Goal: Task Accomplishment & Management: Manage account settings

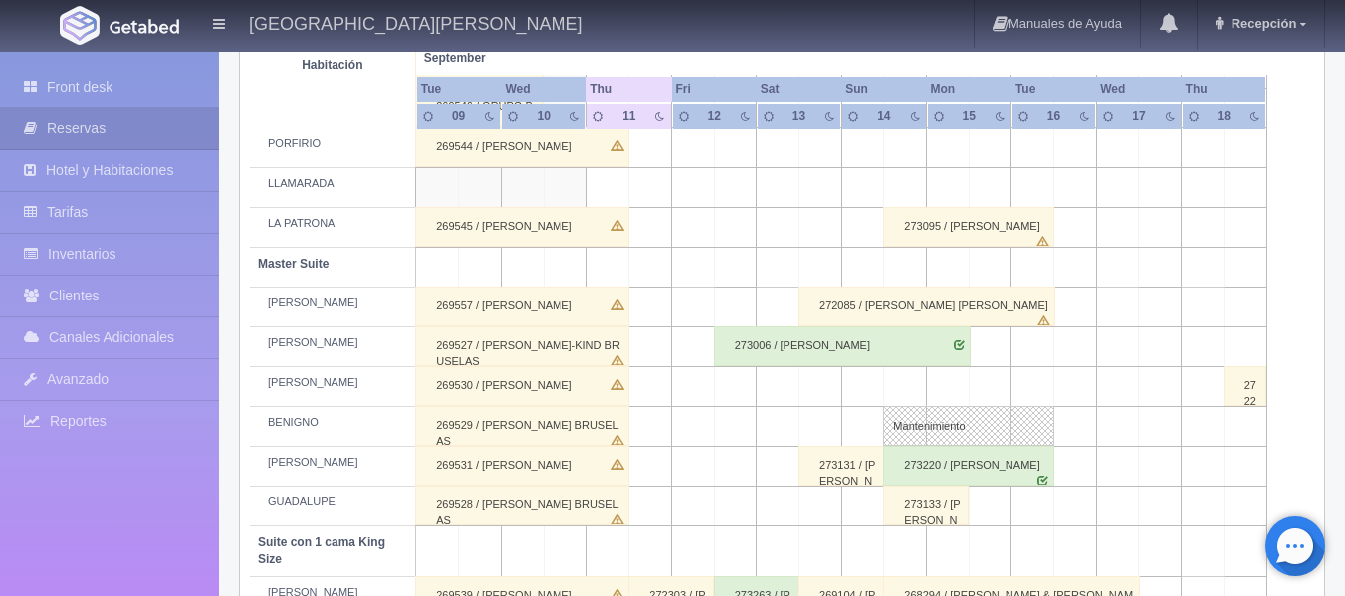
scroll to position [873, 0]
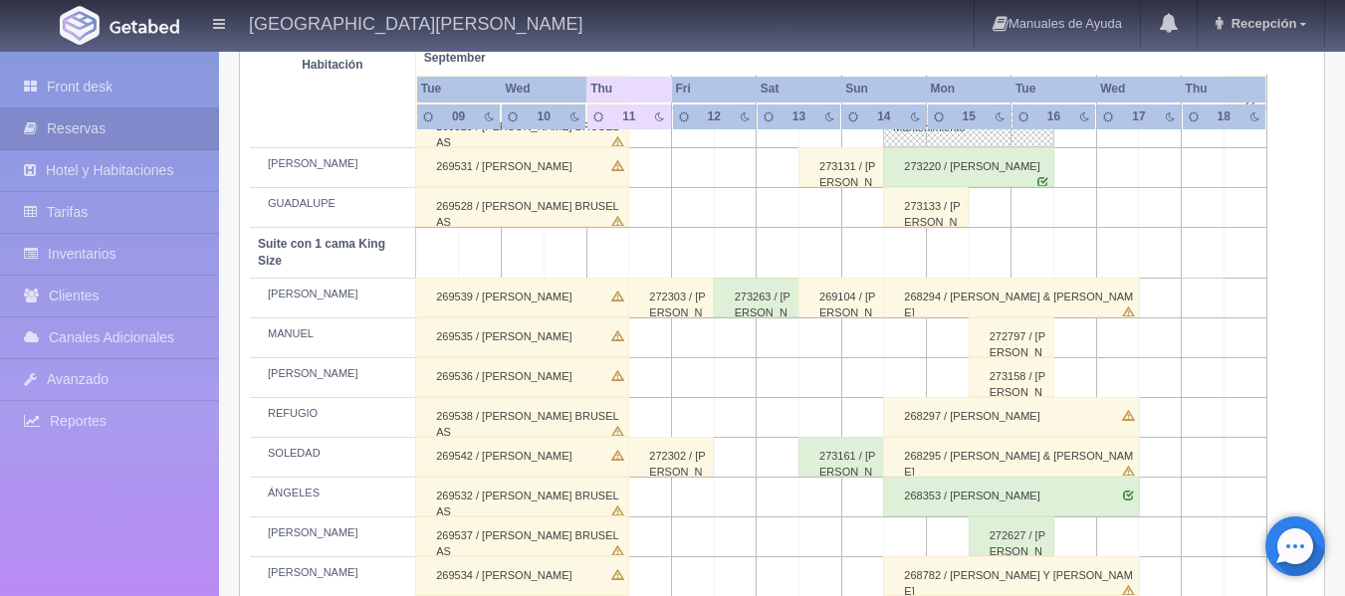
click at [757, 309] on div "273263 / [PERSON_NAME]" at bounding box center [757, 298] width 86 height 40
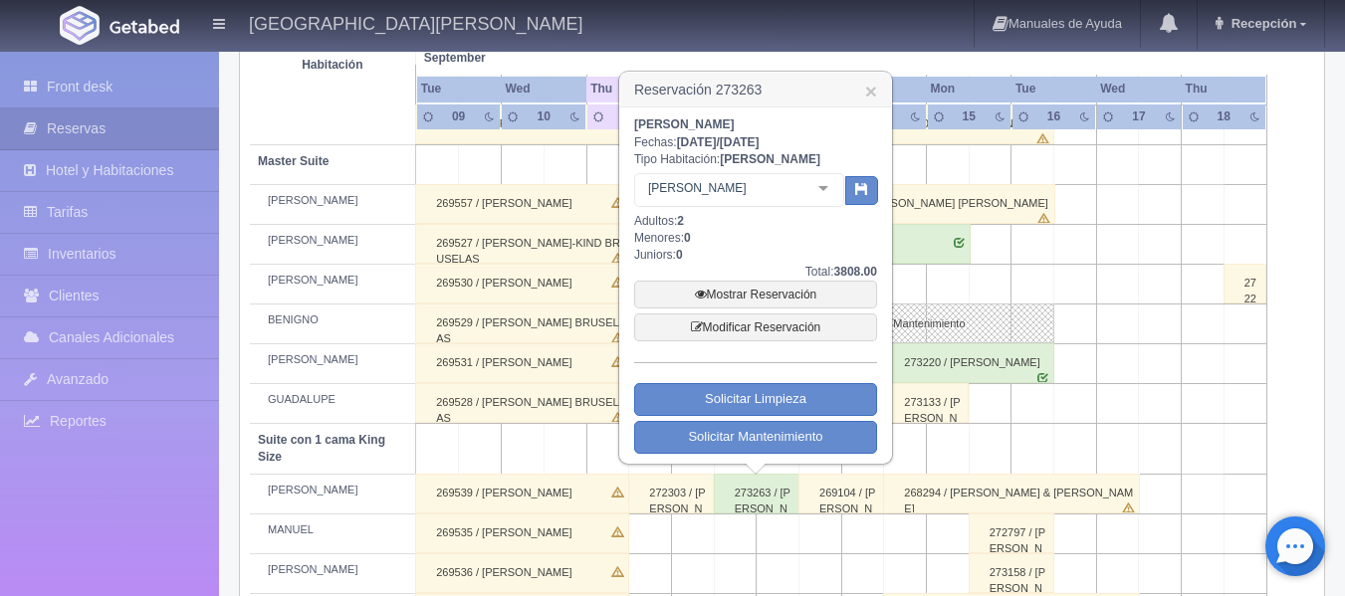
scroll to position [674, 0]
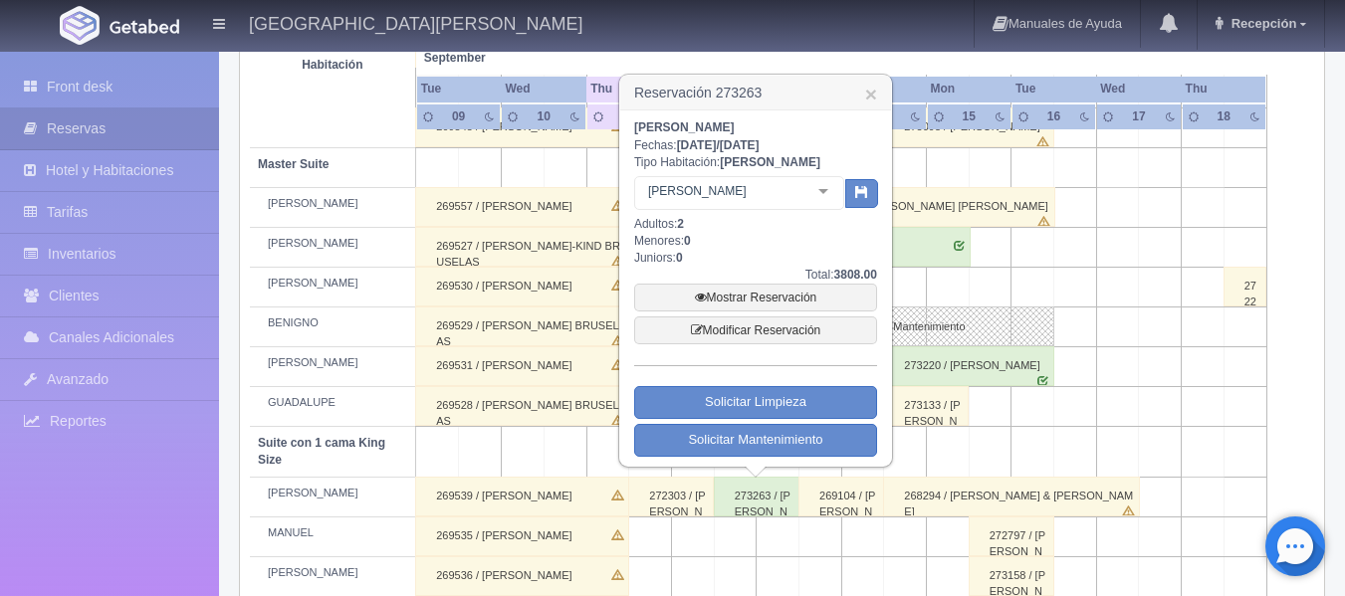
click at [554, 249] on div "269527 / [PERSON_NAME]-KIND BRUSELAS" at bounding box center [522, 247] width 214 height 40
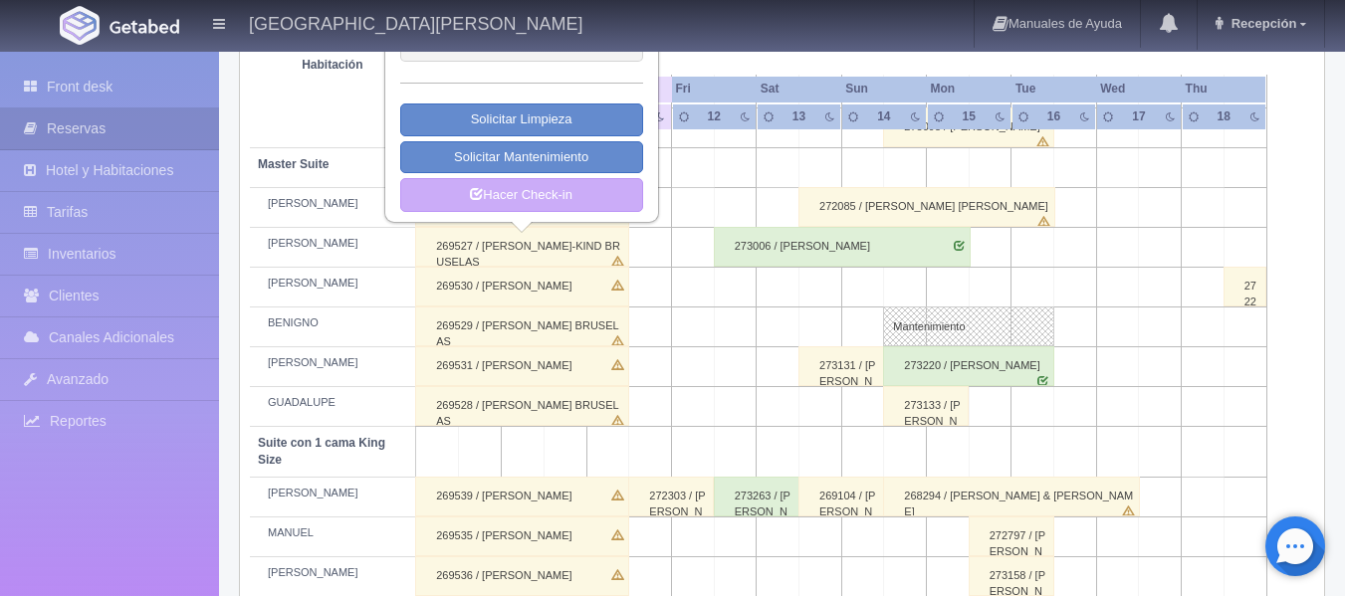
click at [752, 427] on td at bounding box center [735, 452] width 43 height 51
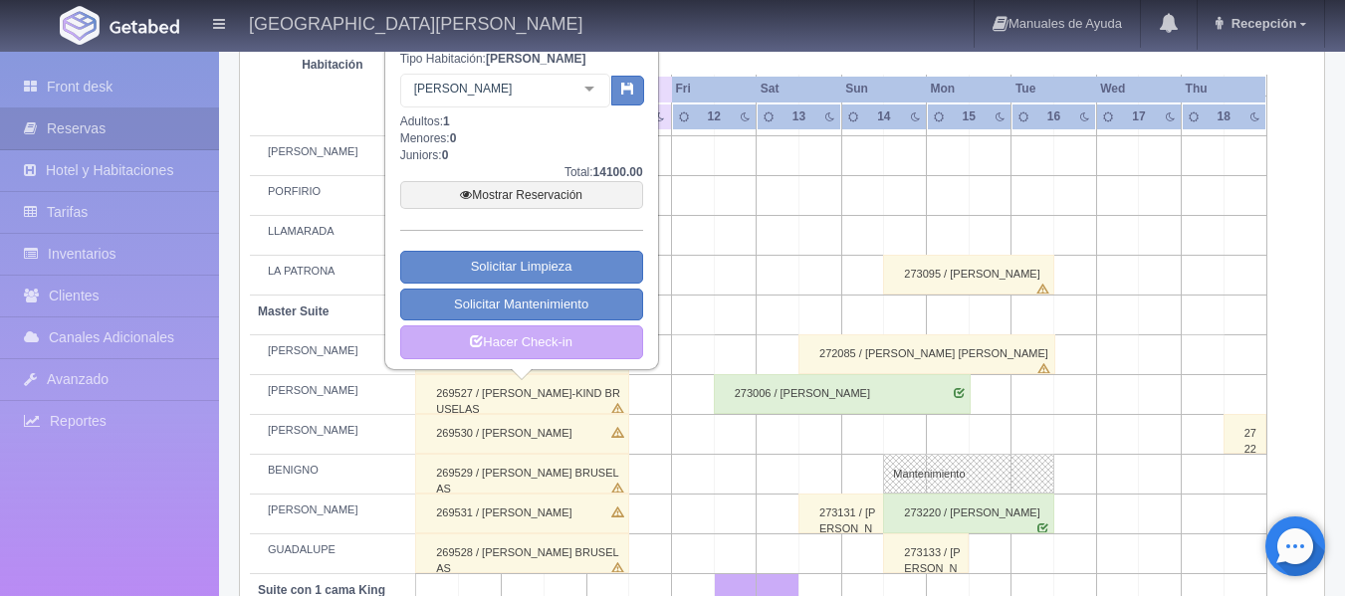
scroll to position [375, 0]
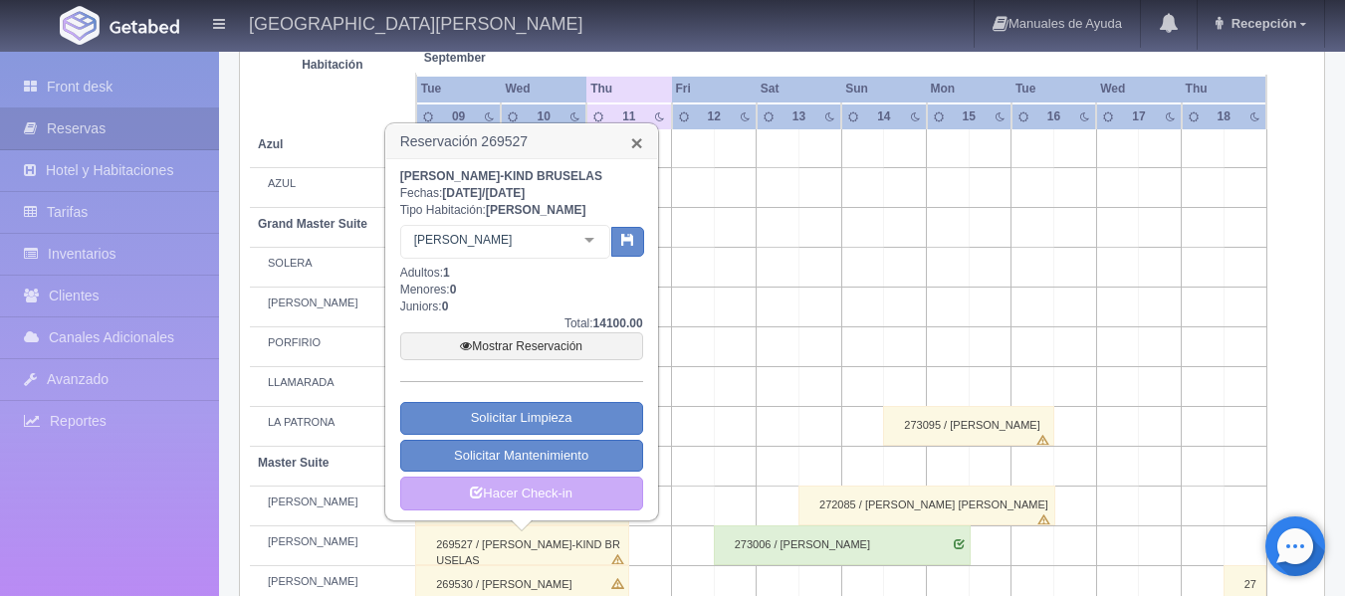
click at [641, 150] on link "×" at bounding box center [636, 142] width 12 height 21
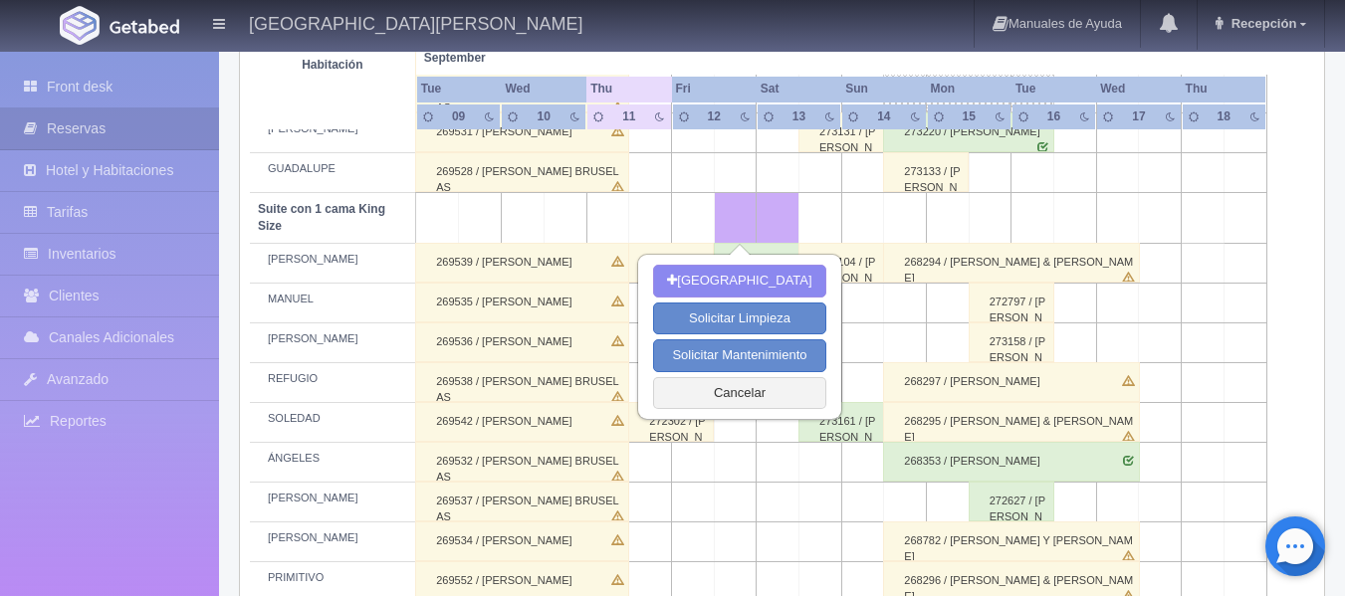
scroll to position [873, 0]
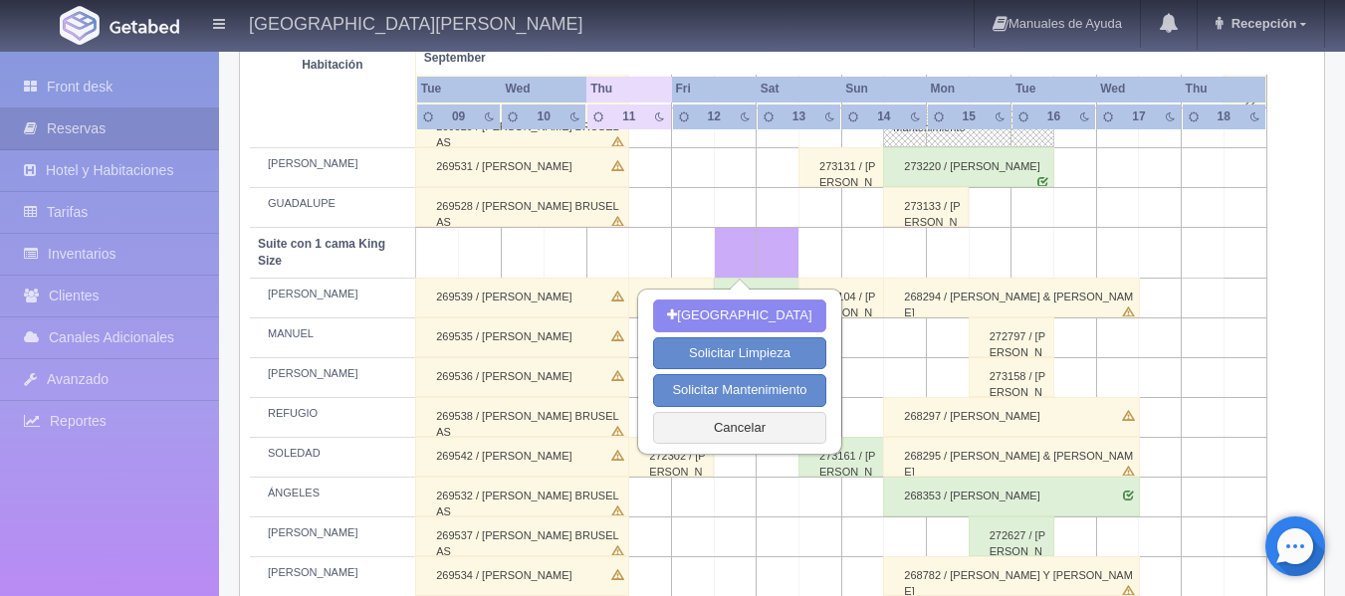
click at [749, 496] on td at bounding box center [735, 498] width 43 height 40
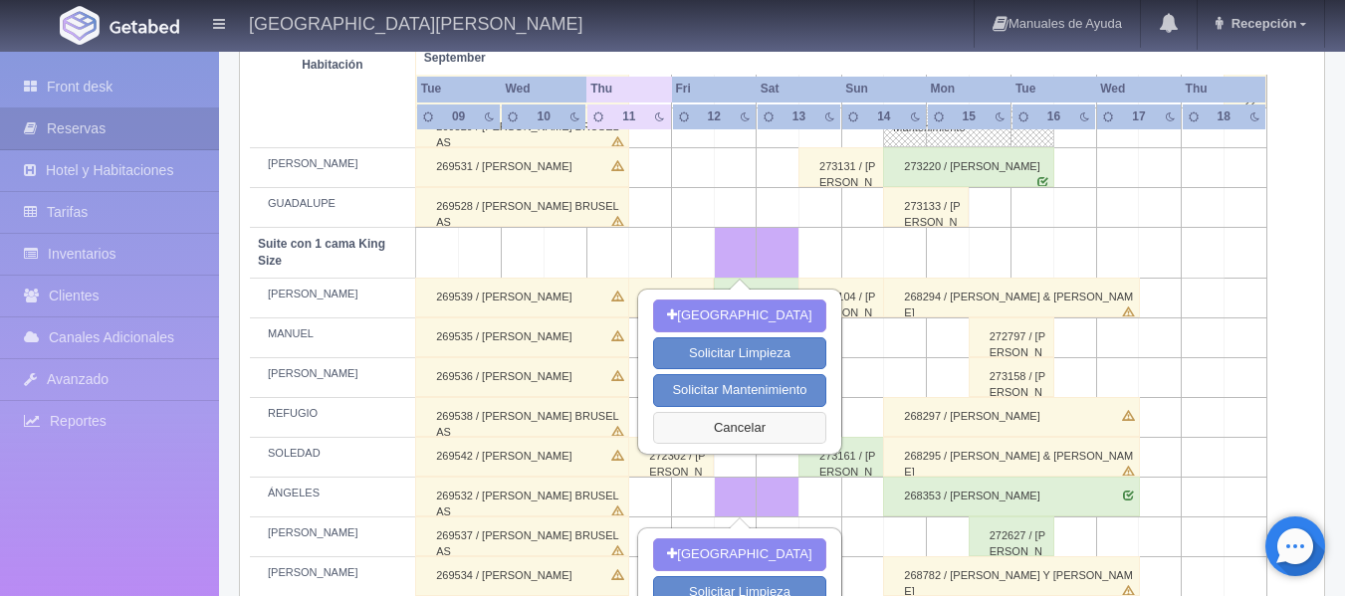
click at [697, 420] on button "Cancelar" at bounding box center [739, 428] width 172 height 33
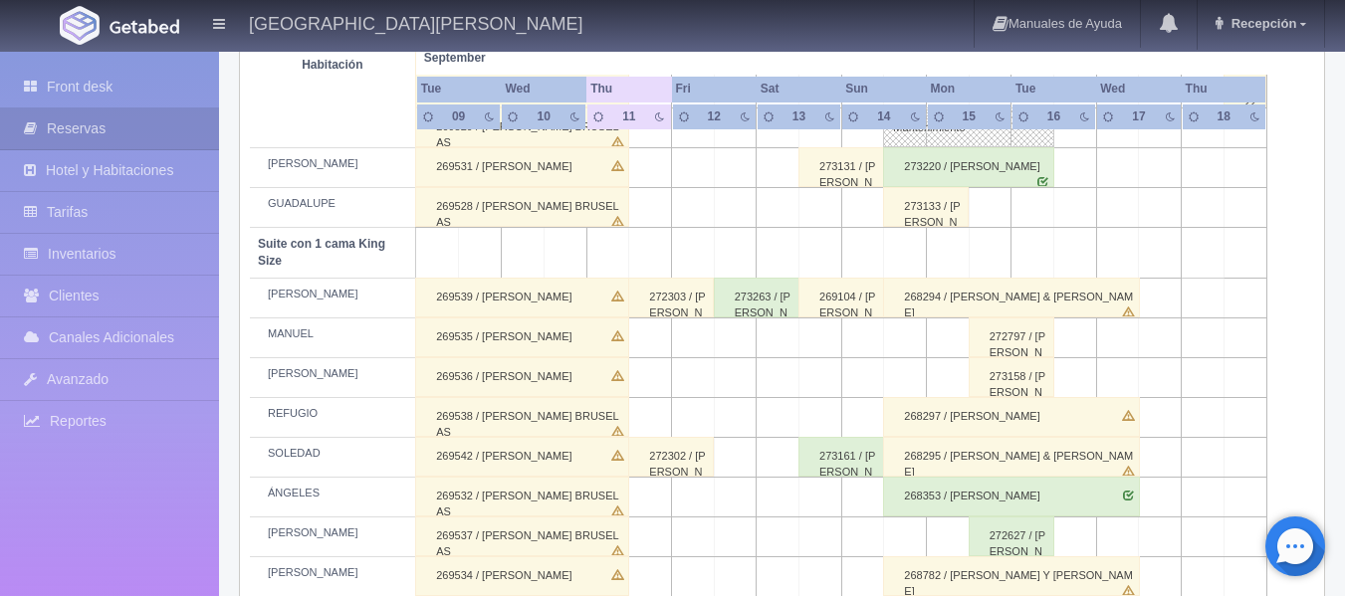
click at [731, 293] on div "273263 / [PERSON_NAME]" at bounding box center [757, 298] width 86 height 40
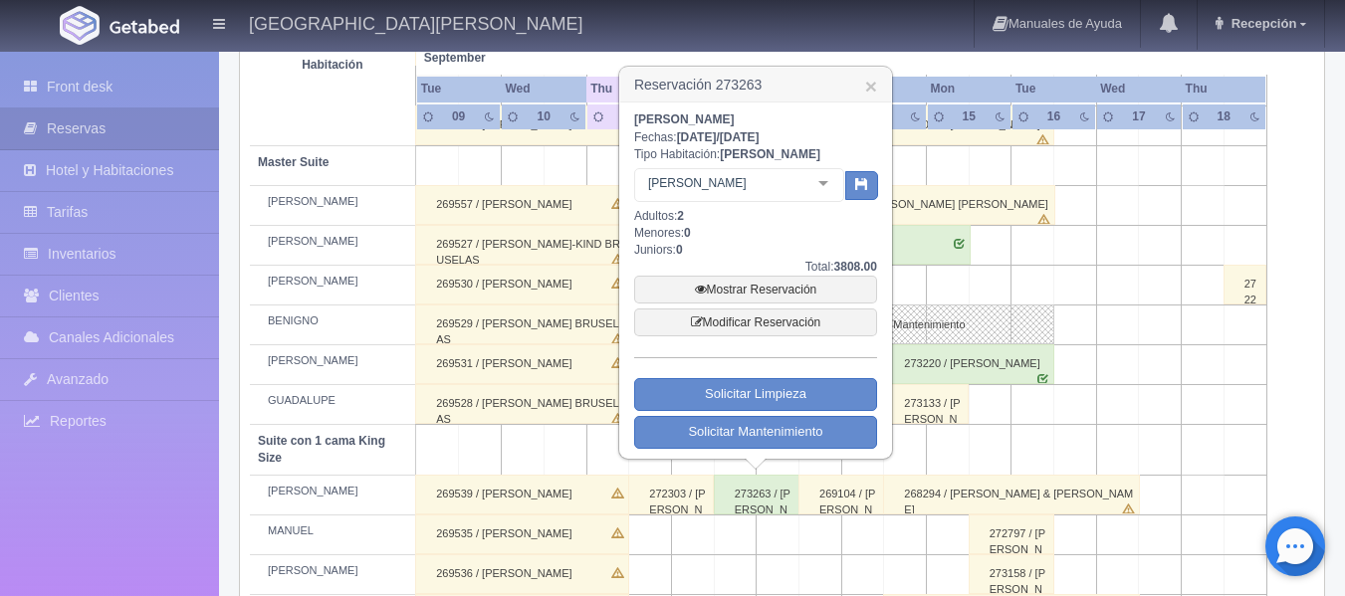
scroll to position [674, 0]
click at [594, 524] on div "269535 / [PERSON_NAME]" at bounding box center [522, 537] width 214 height 40
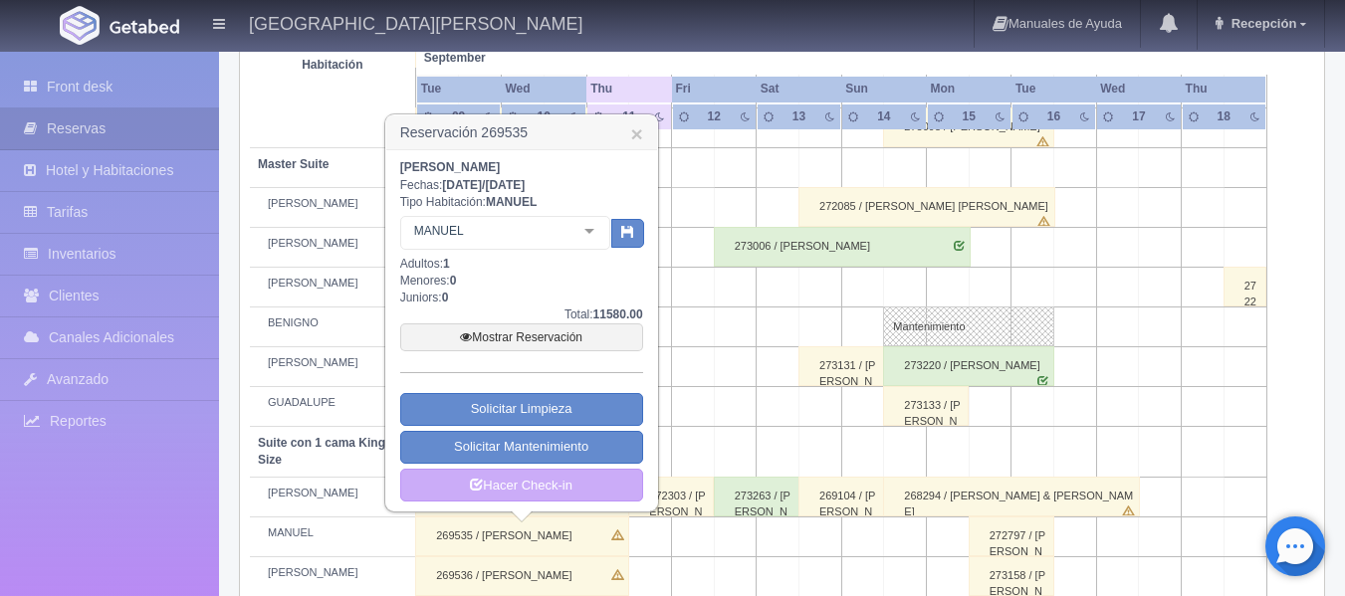
click at [708, 494] on div "272303 / [PERSON_NAME]" at bounding box center [671, 497] width 86 height 40
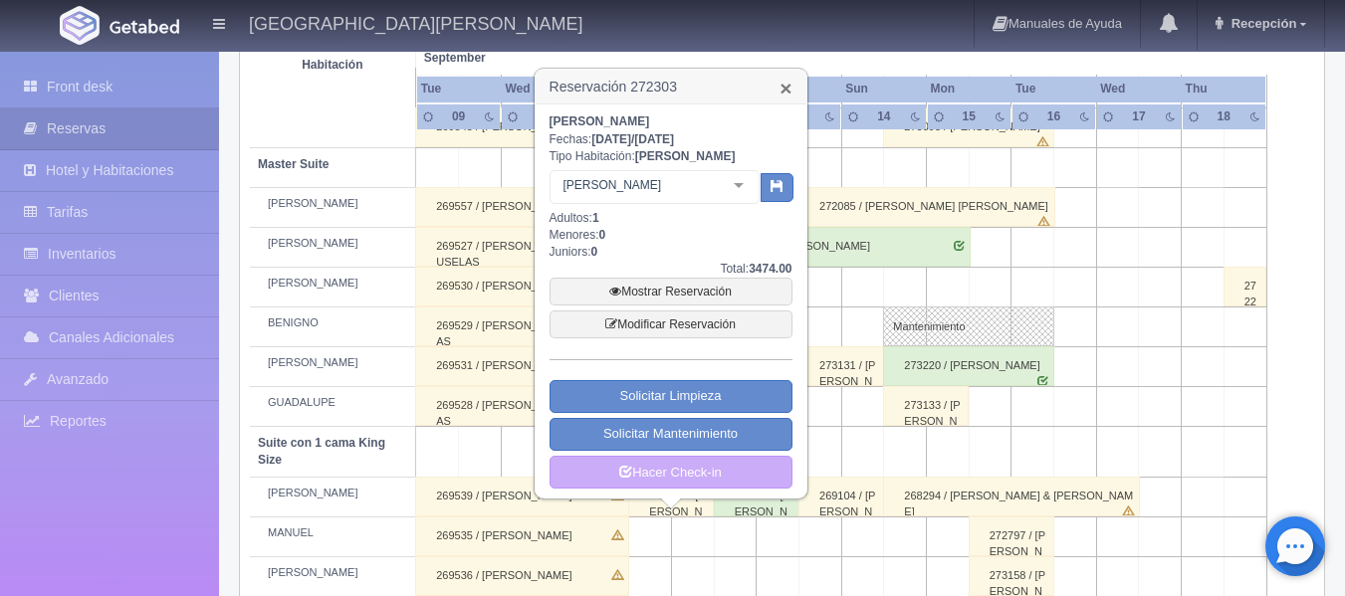
click at [781, 91] on link "×" at bounding box center [785, 88] width 12 height 21
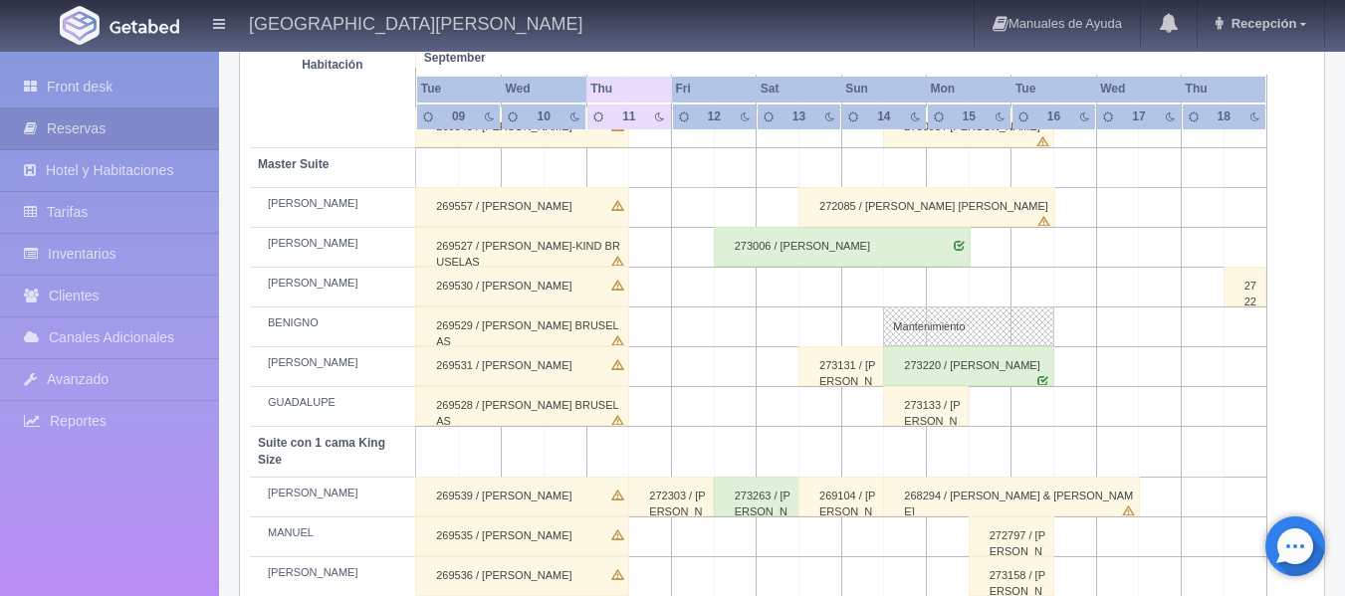
click at [865, 499] on div "269104 / [PERSON_NAME]" at bounding box center [841, 497] width 86 height 40
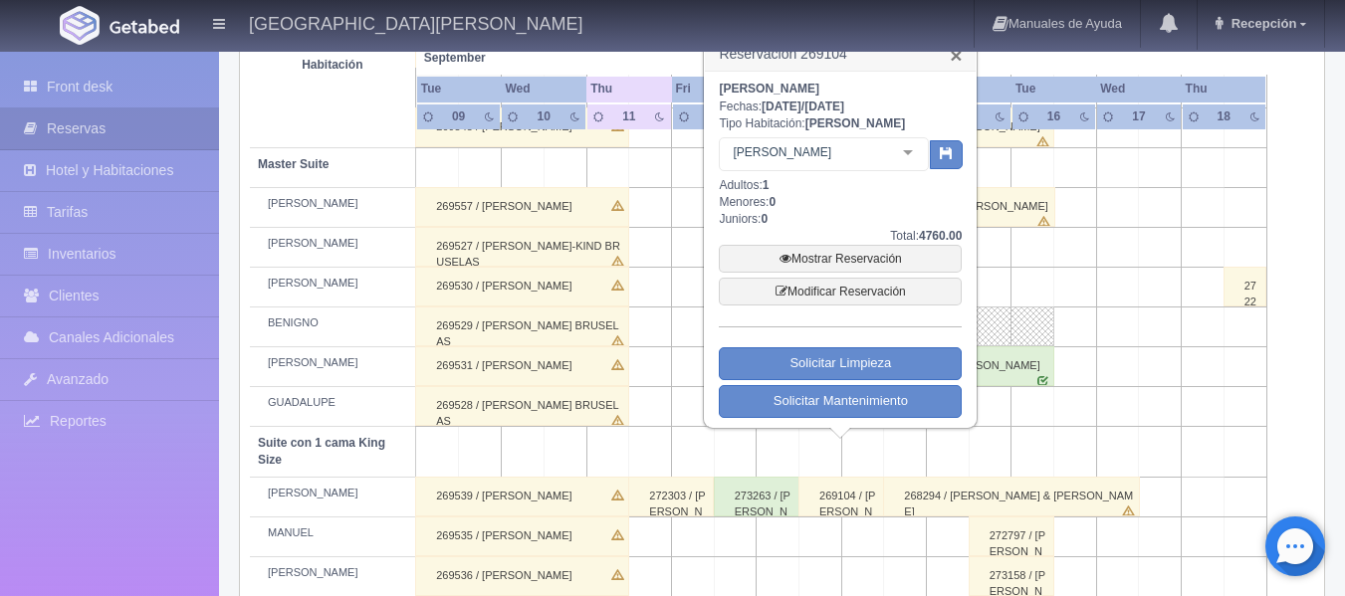
click at [950, 62] on link "×" at bounding box center [956, 55] width 12 height 21
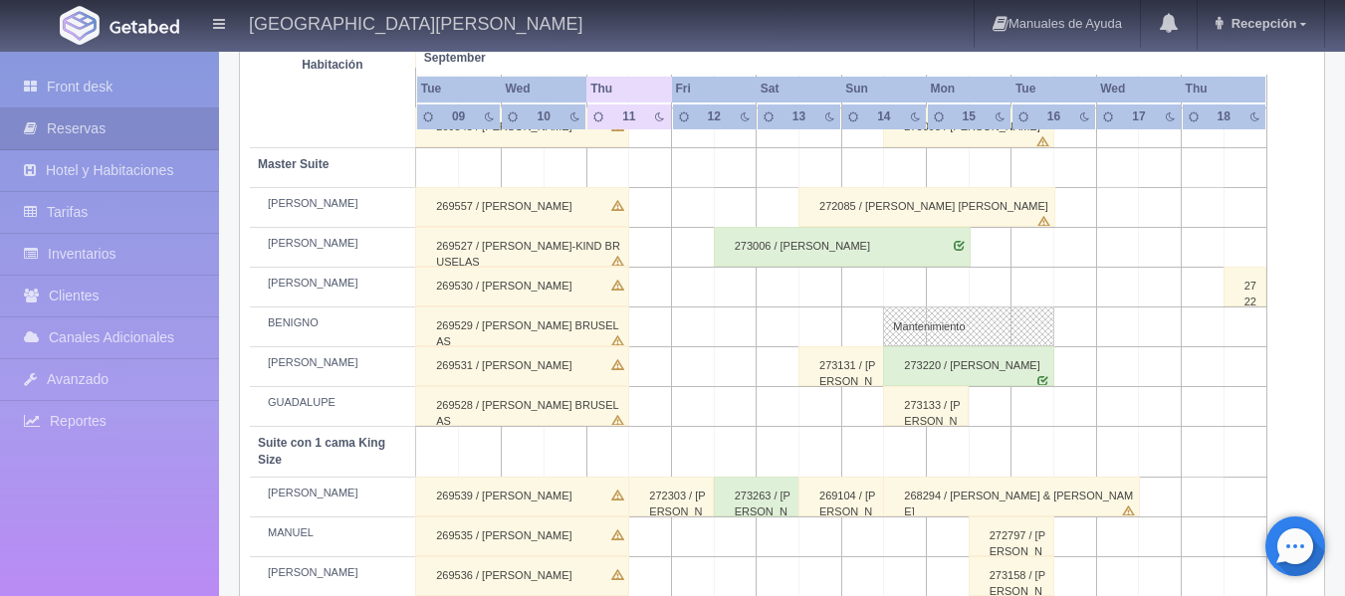
scroll to position [773, 0]
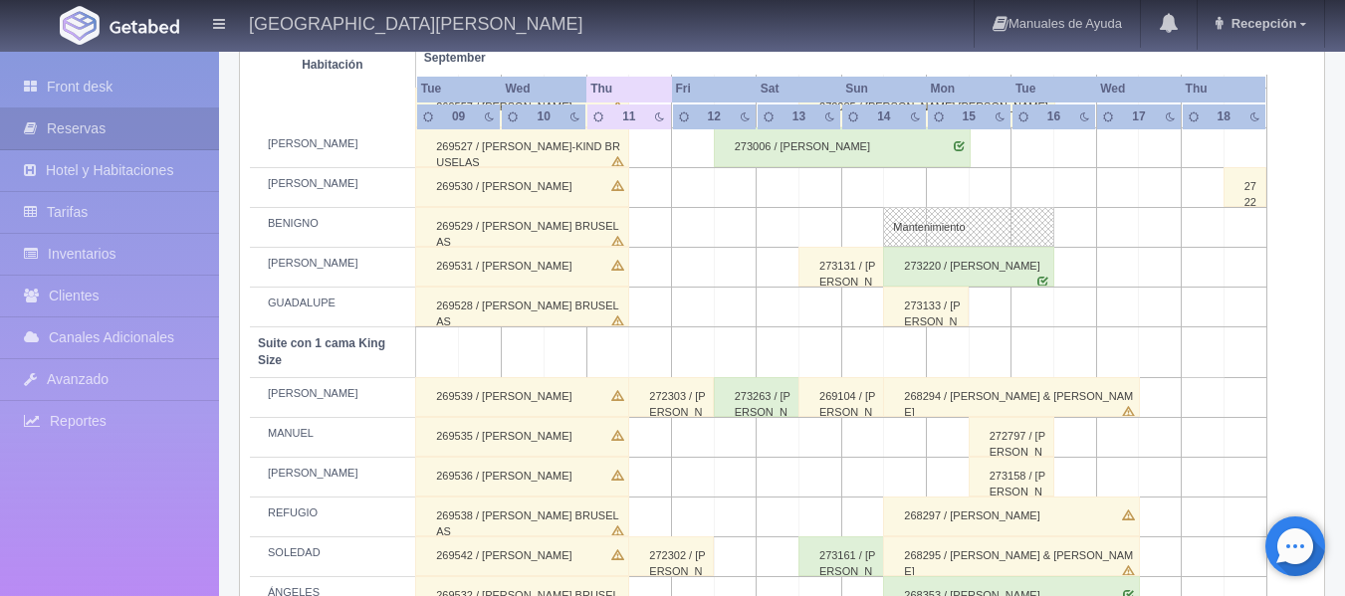
click at [903, 400] on div "268294 / [PERSON_NAME] & [PERSON_NAME]" at bounding box center [1011, 397] width 257 height 40
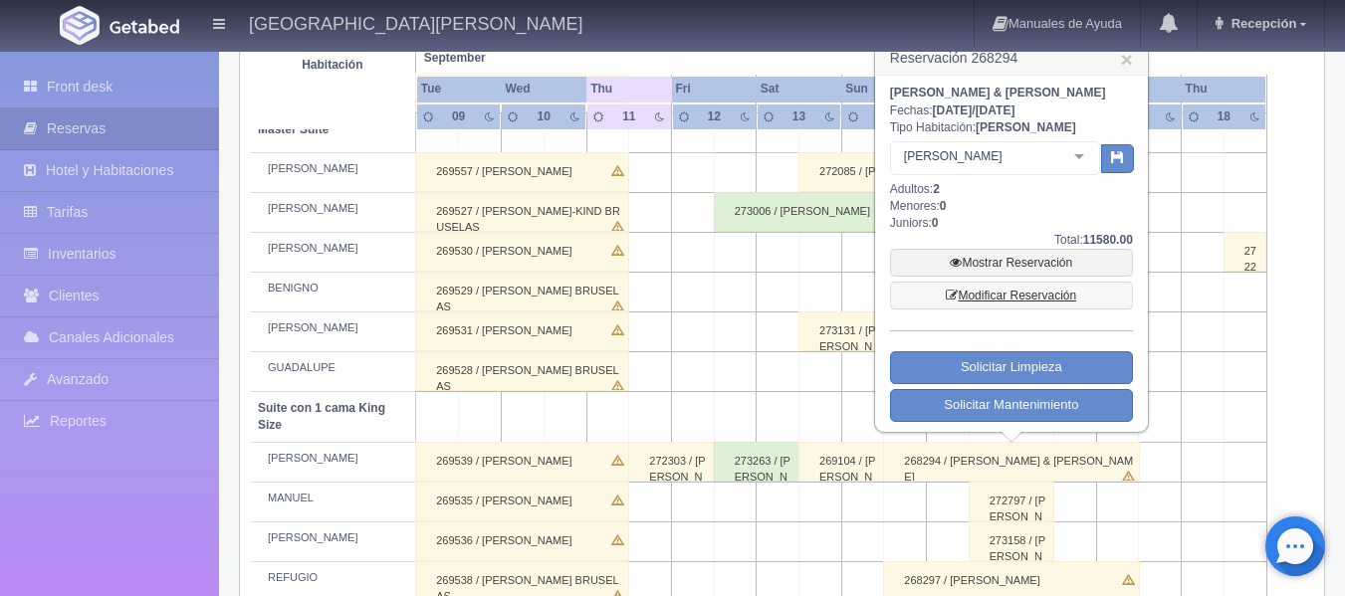
scroll to position [674, 0]
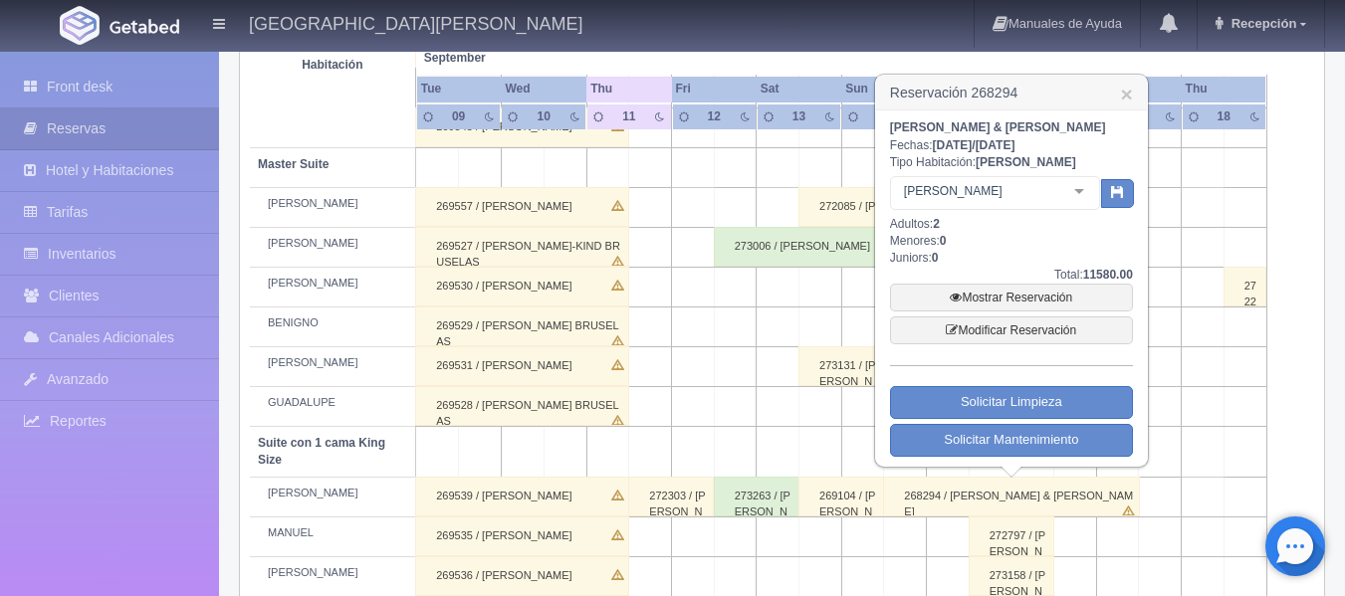
click at [849, 501] on div "269104 / [PERSON_NAME]" at bounding box center [841, 497] width 86 height 40
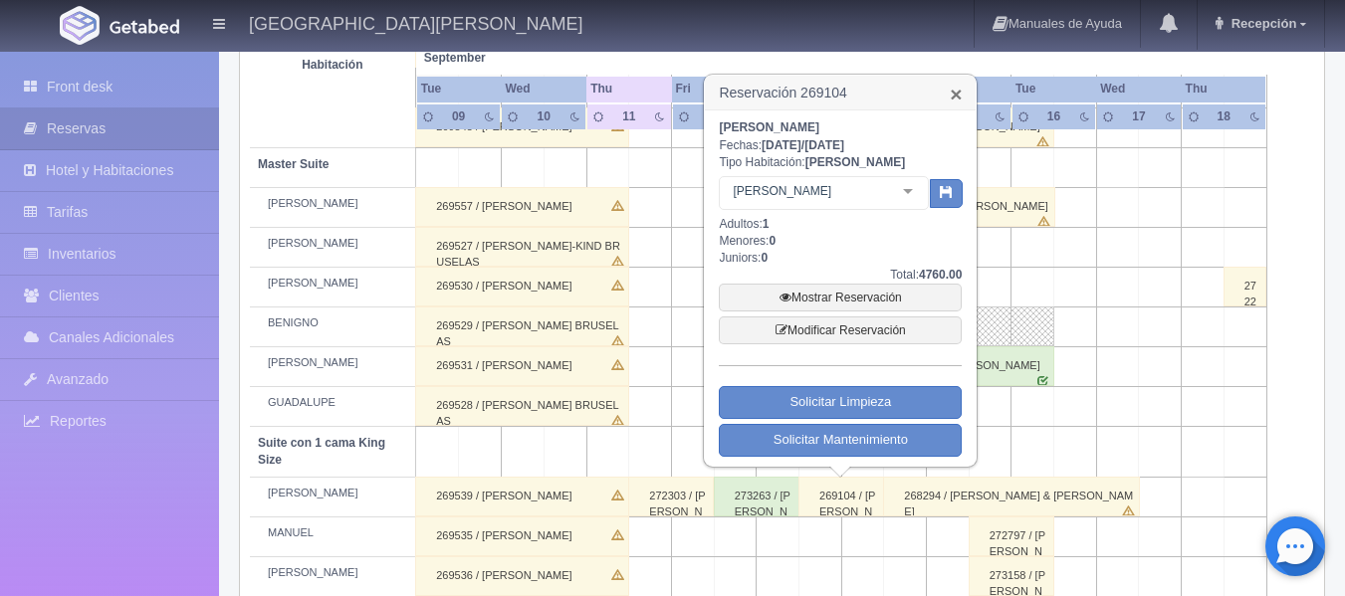
click at [952, 95] on link "×" at bounding box center [956, 94] width 12 height 21
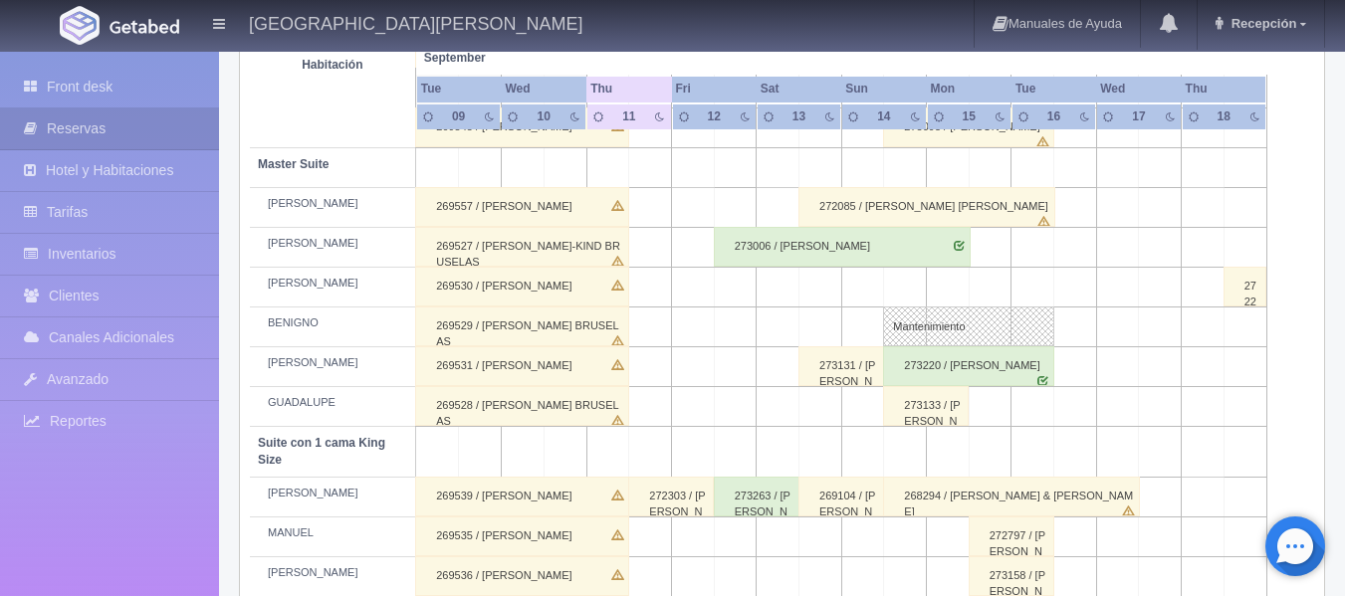
scroll to position [873, 0]
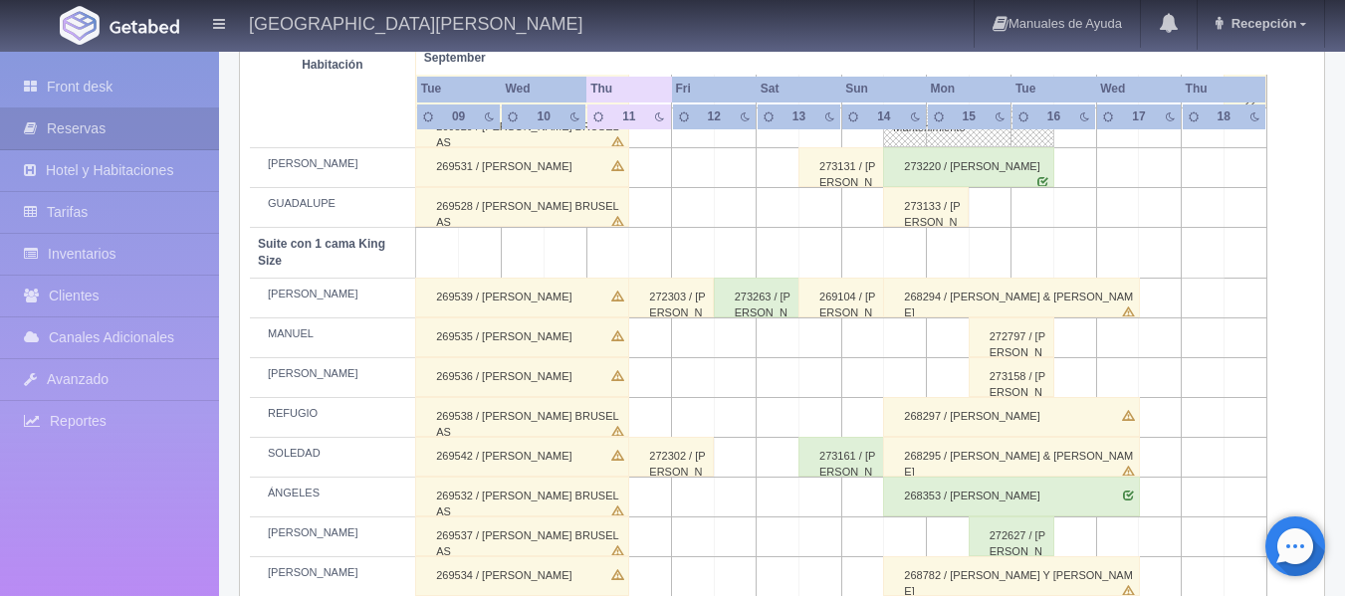
click at [641, 263] on td at bounding box center [650, 253] width 43 height 51
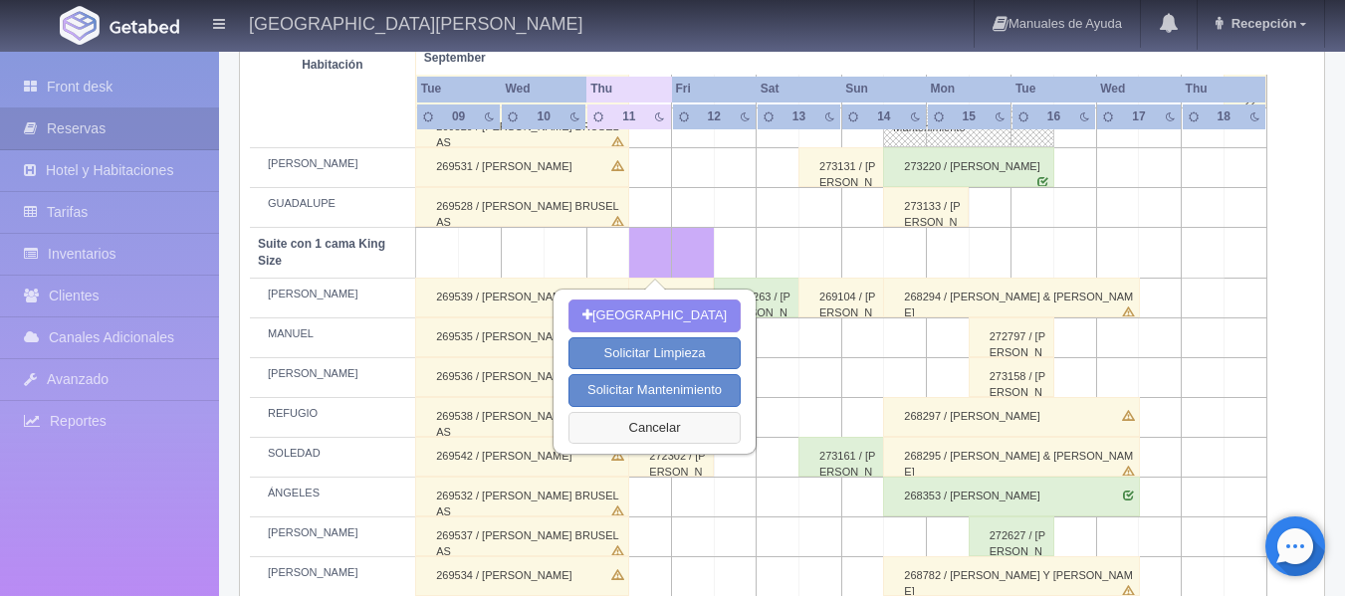
click at [678, 417] on button "Cancelar" at bounding box center [654, 428] width 172 height 33
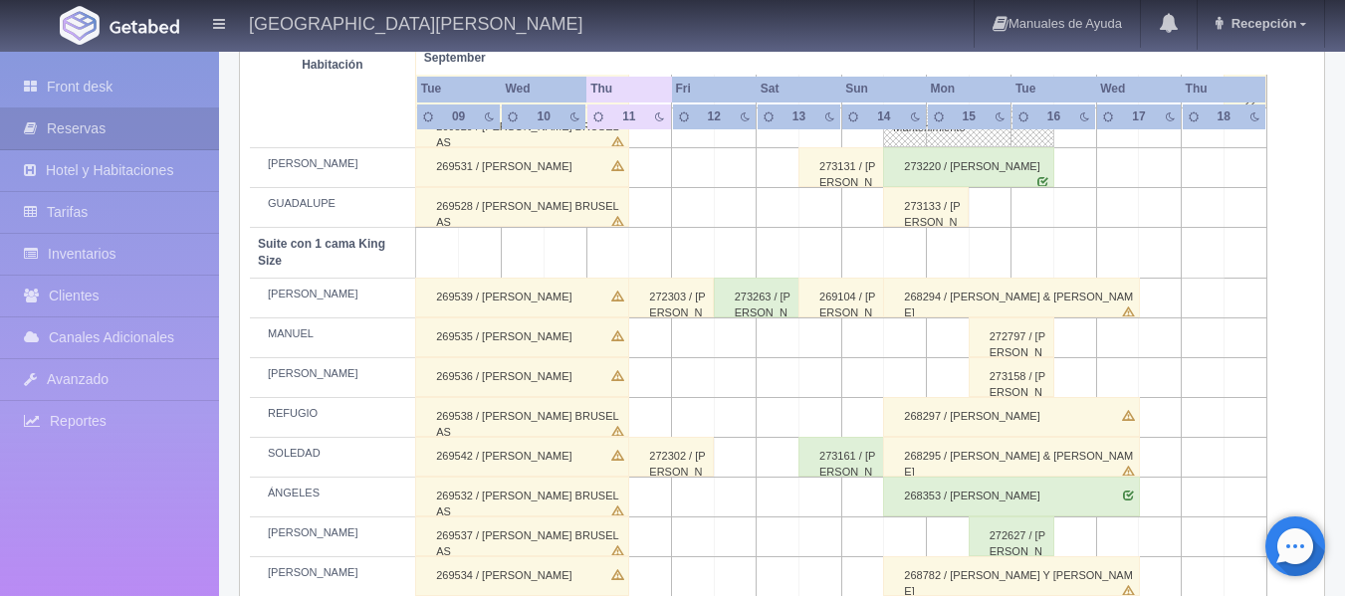
click at [686, 316] on div "272303 / [PERSON_NAME]" at bounding box center [671, 298] width 86 height 40
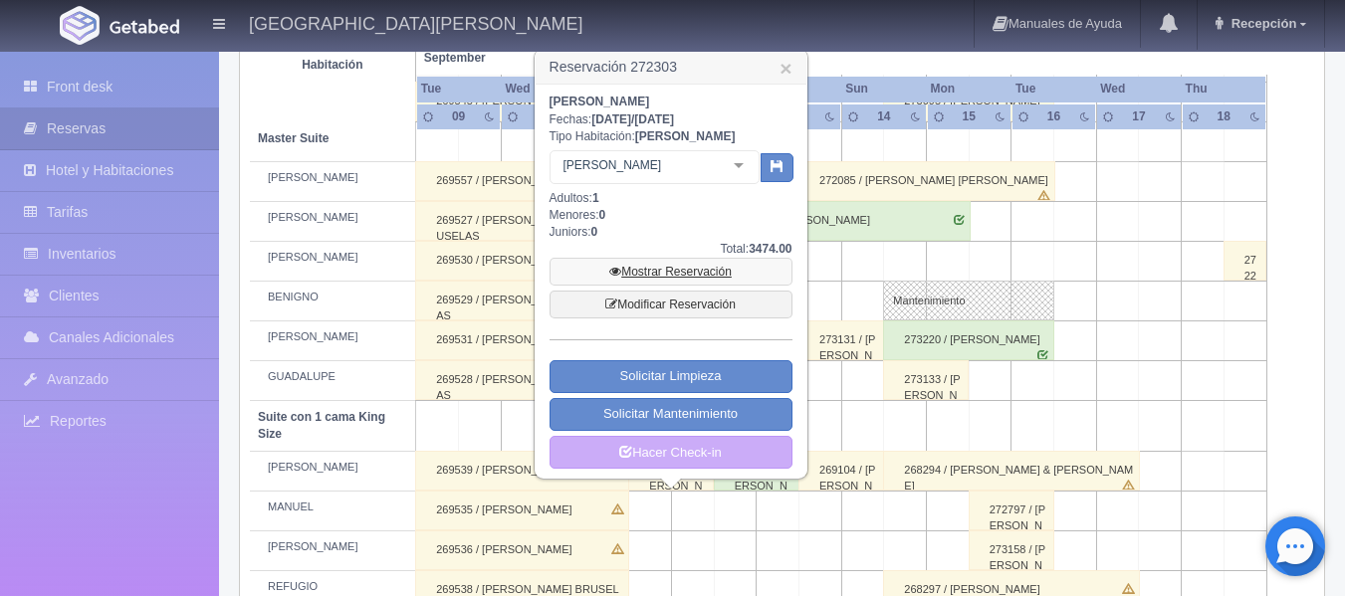
scroll to position [574, 0]
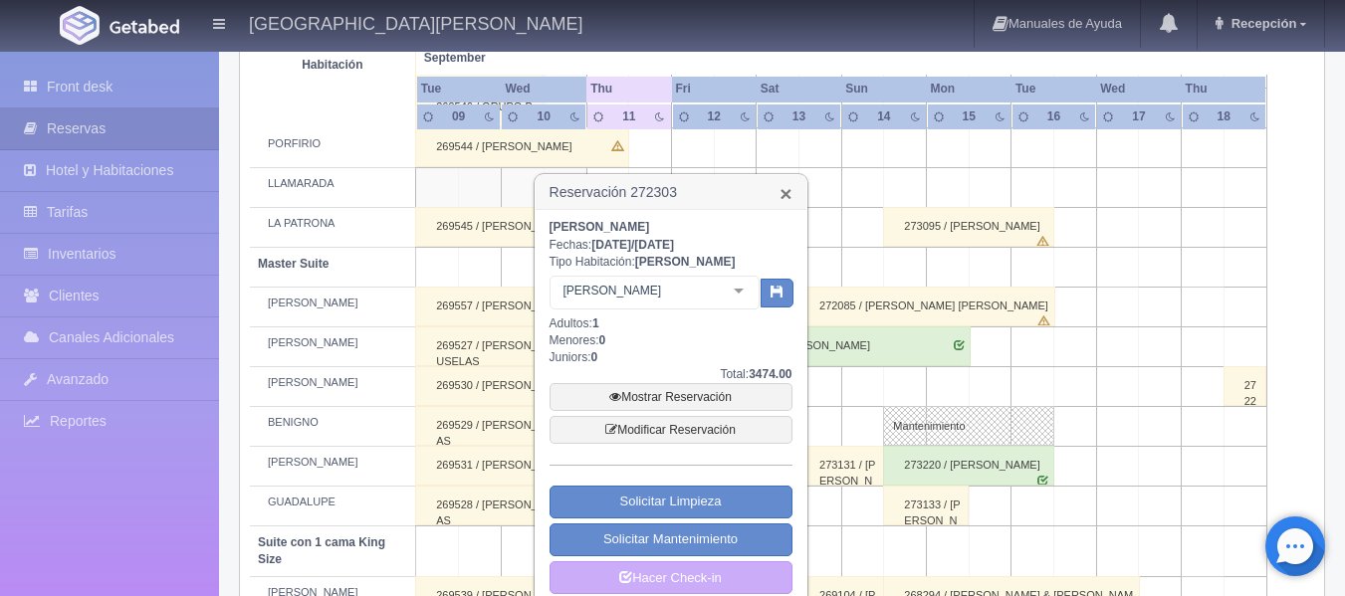
click at [779, 196] on link "×" at bounding box center [785, 193] width 12 height 21
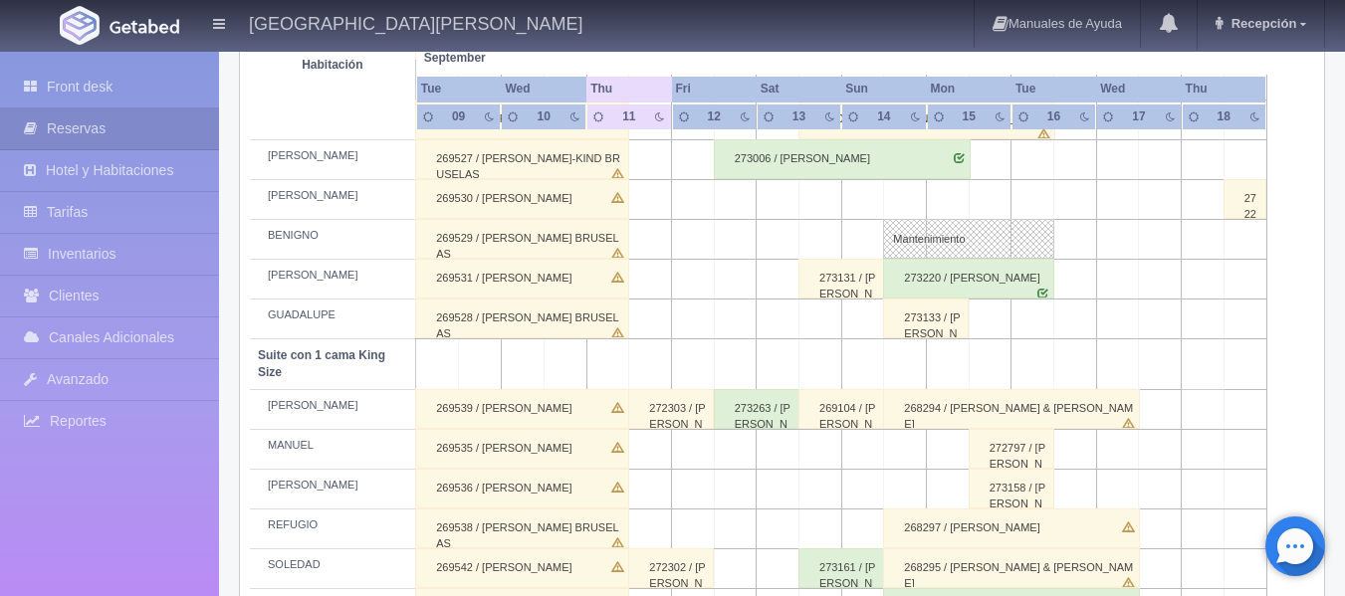
scroll to position [873, 0]
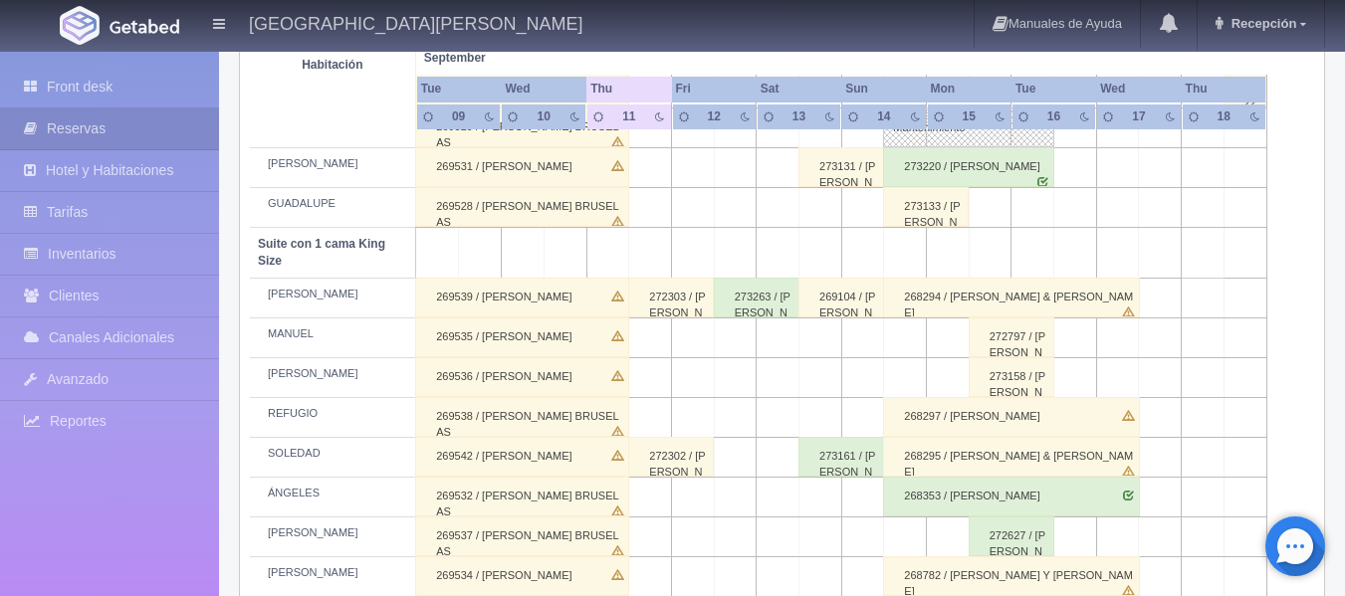
click at [742, 301] on div "273263 / [PERSON_NAME]" at bounding box center [757, 298] width 86 height 40
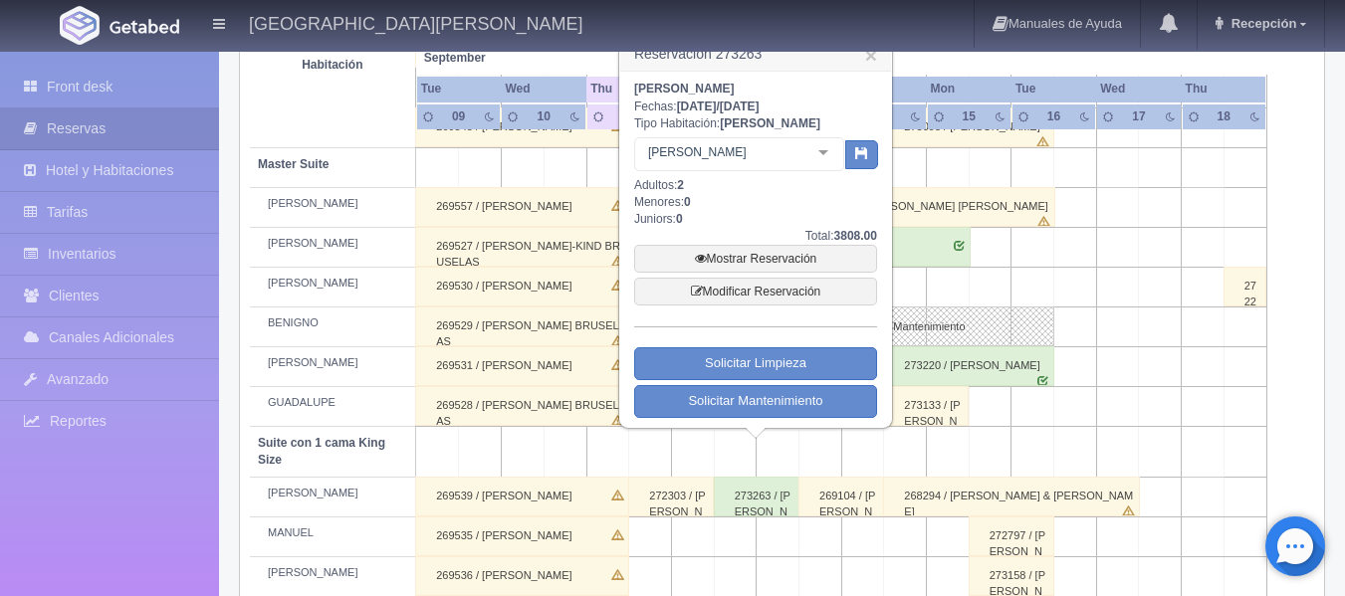
scroll to position [574, 0]
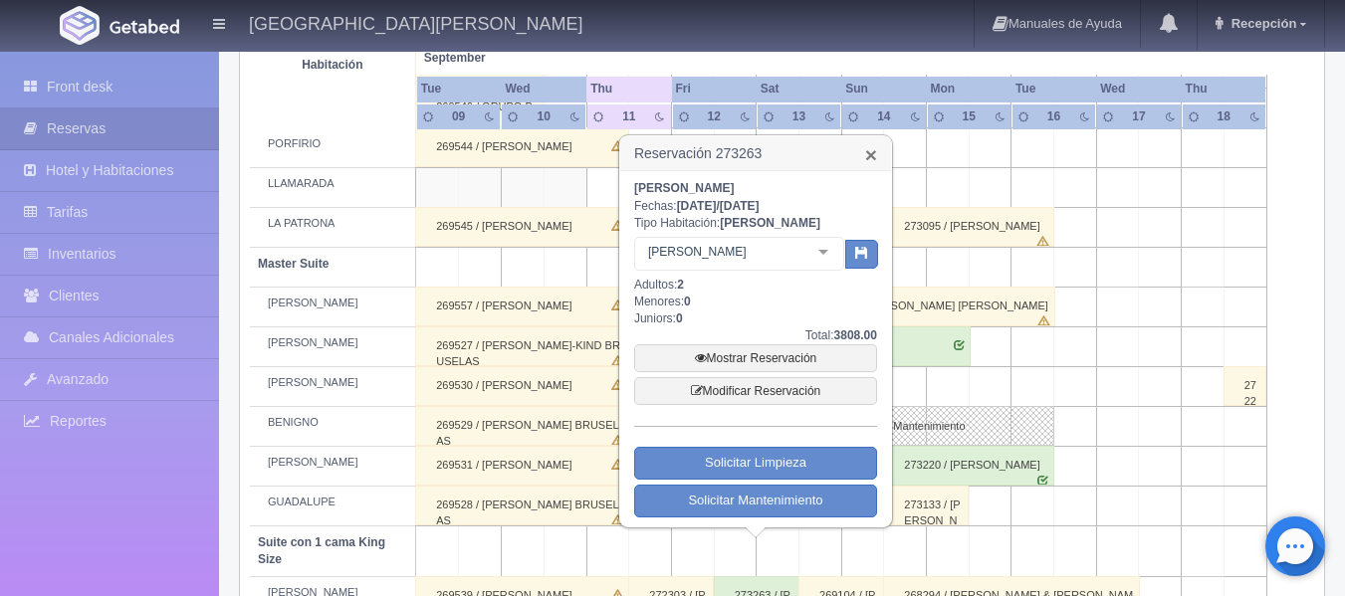
click at [872, 157] on link "×" at bounding box center [871, 154] width 12 height 21
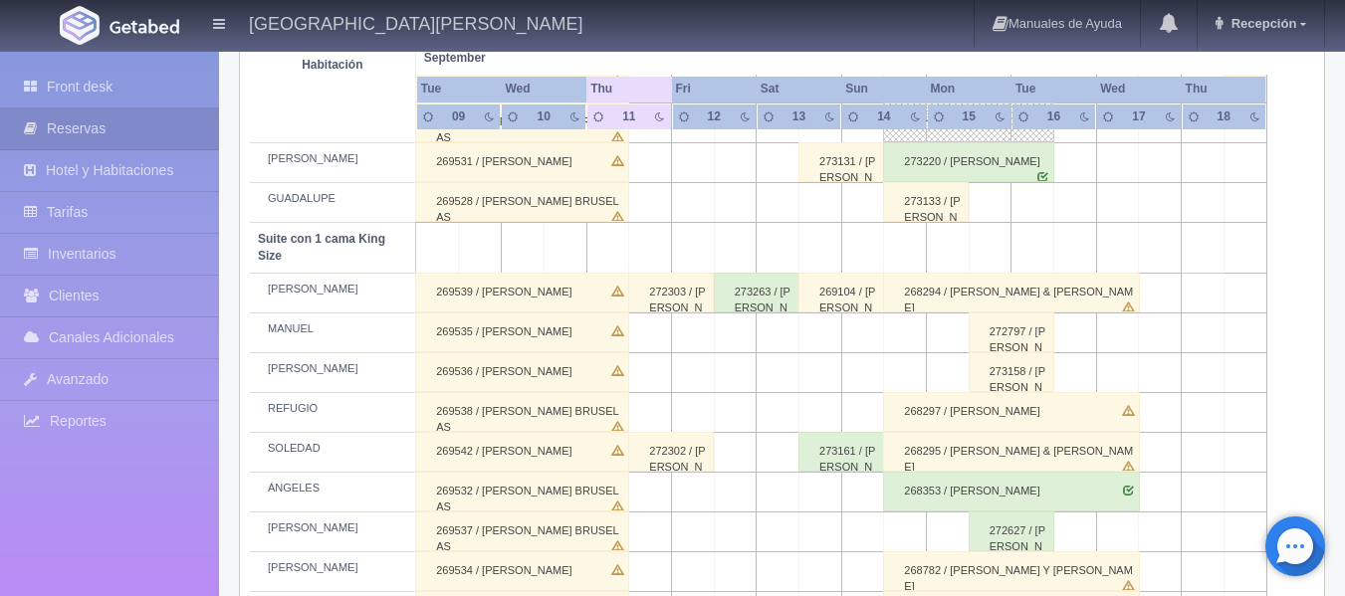
scroll to position [896, 0]
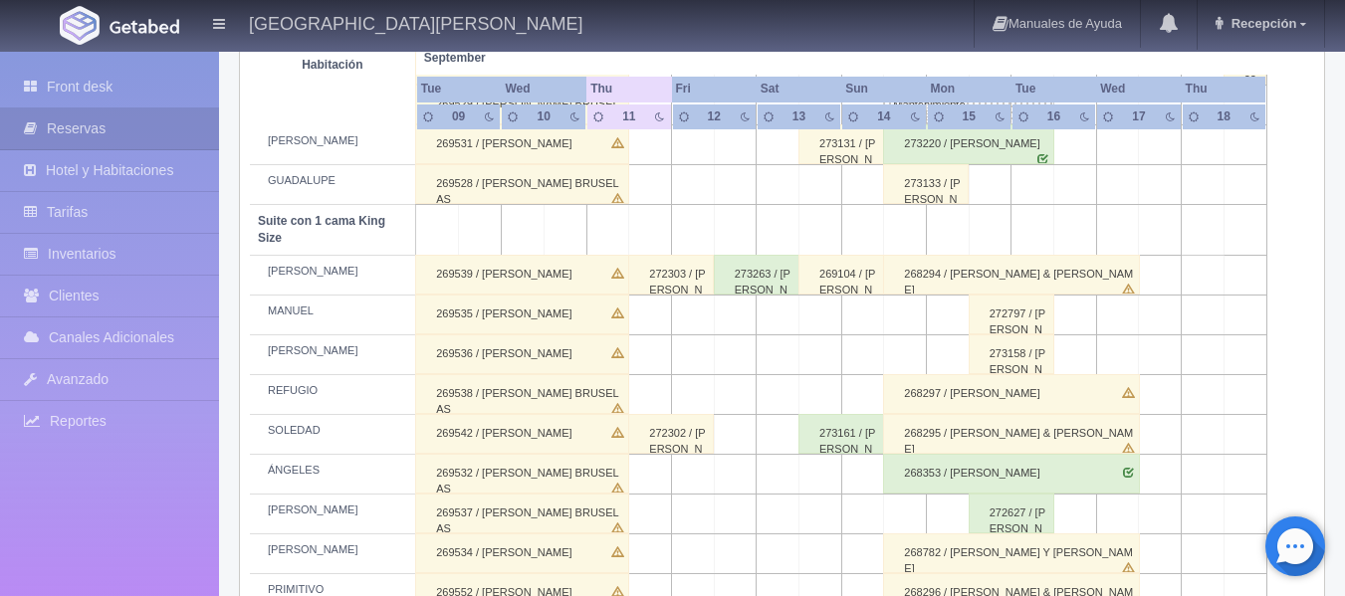
click at [742, 282] on div "273263 / [PERSON_NAME]" at bounding box center [757, 275] width 86 height 40
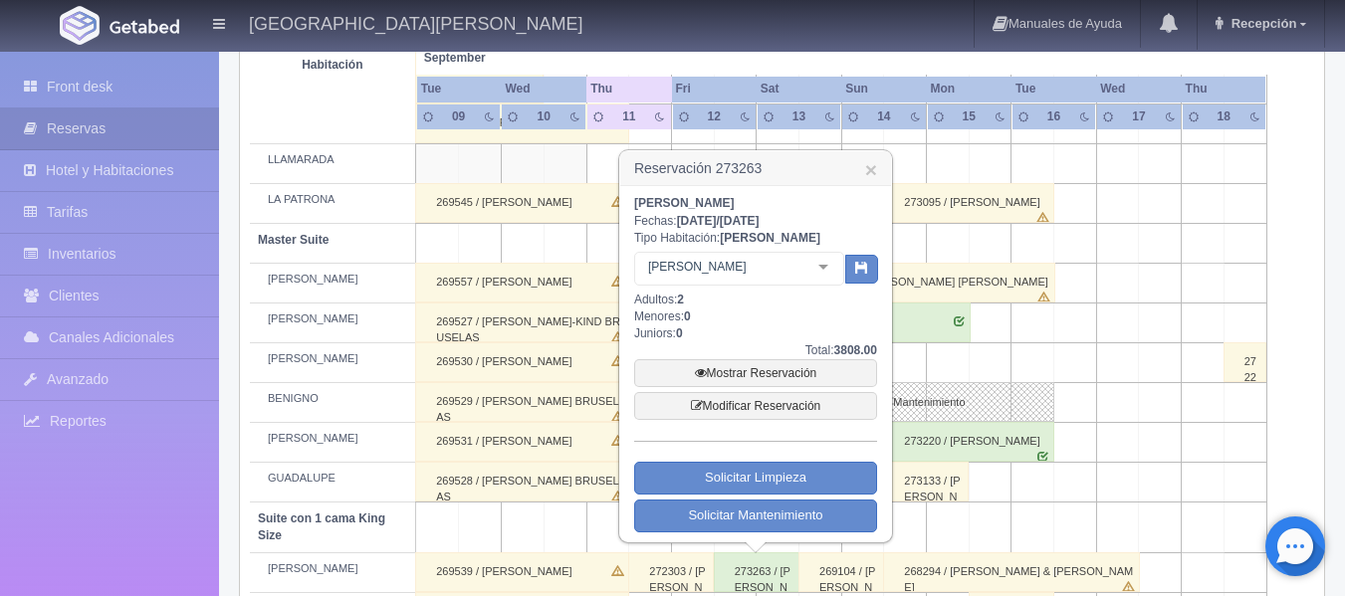
scroll to position [597, 0]
click at [878, 177] on h3 "Reservación 273263 ×" at bounding box center [755, 169] width 271 height 35
drag, startPoint x: 875, startPoint y: 175, endPoint x: 823, endPoint y: 215, distance: 65.3
click at [874, 175] on link "×" at bounding box center [871, 170] width 12 height 21
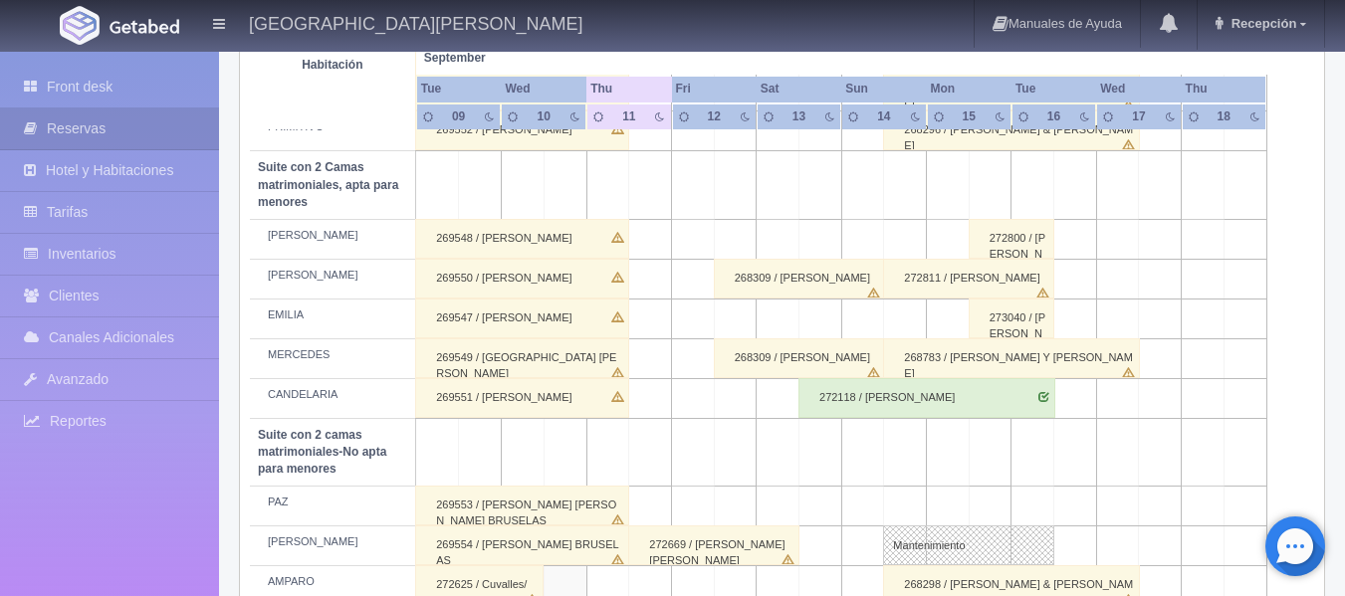
scroll to position [1393, 0]
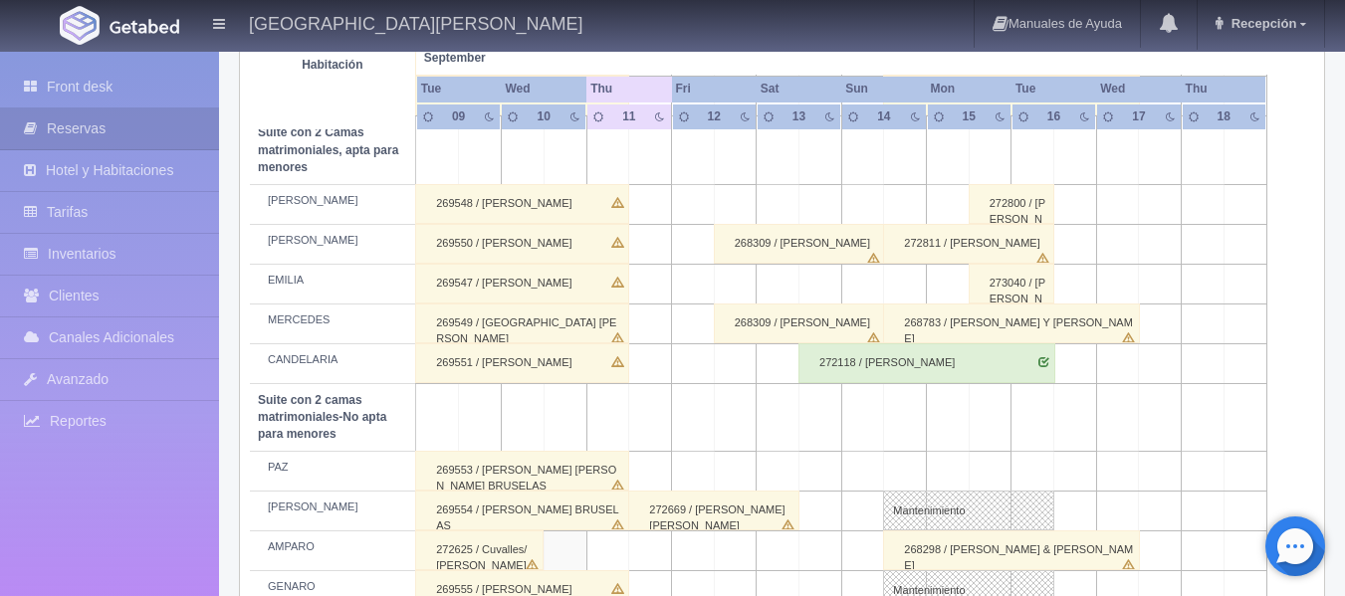
click at [728, 244] on div "268309 / [PERSON_NAME]" at bounding box center [799, 244] width 171 height 40
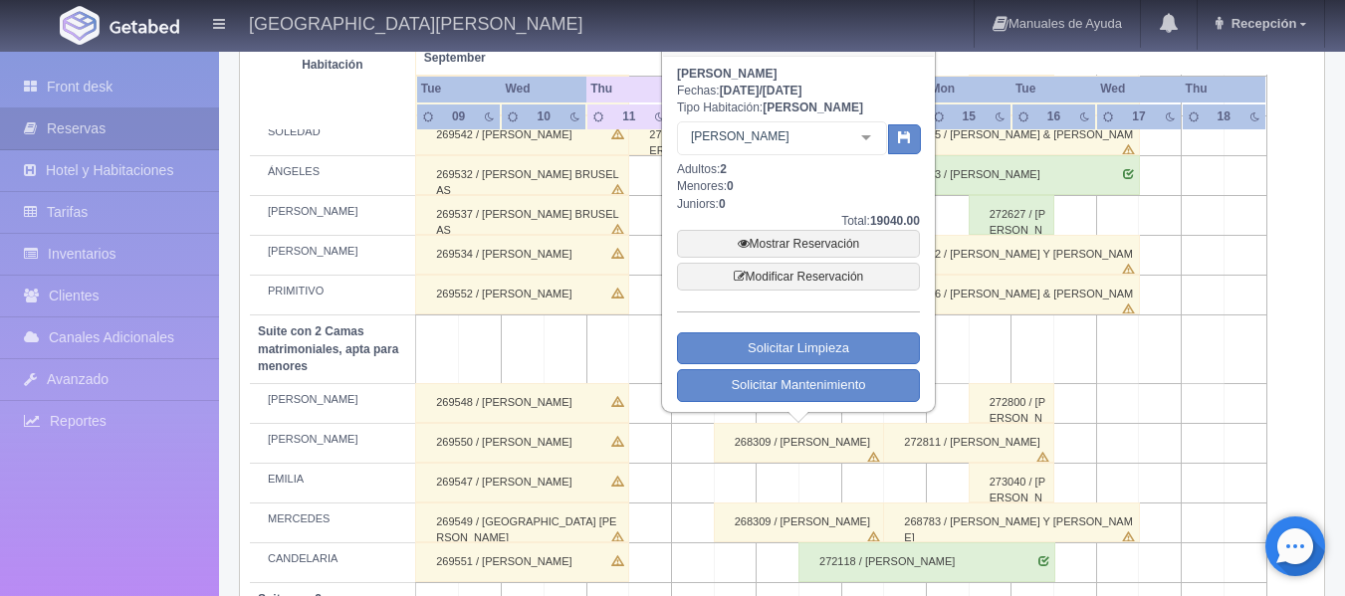
scroll to position [1095, 0]
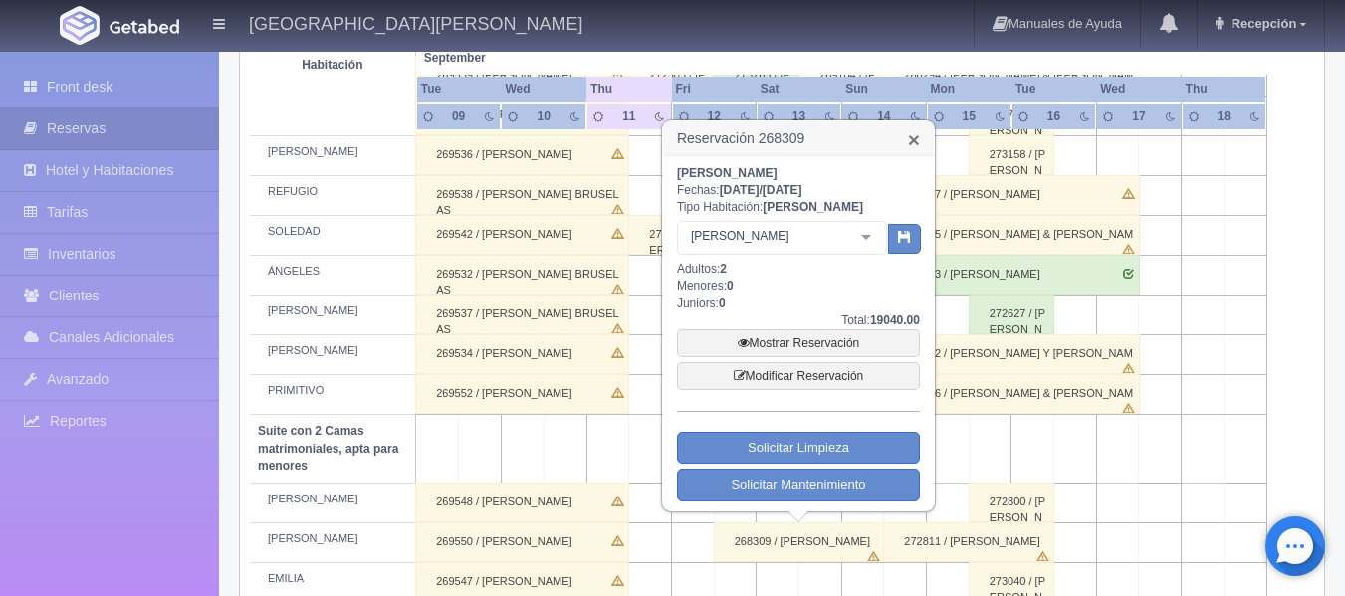
click at [916, 140] on link "×" at bounding box center [914, 139] width 12 height 21
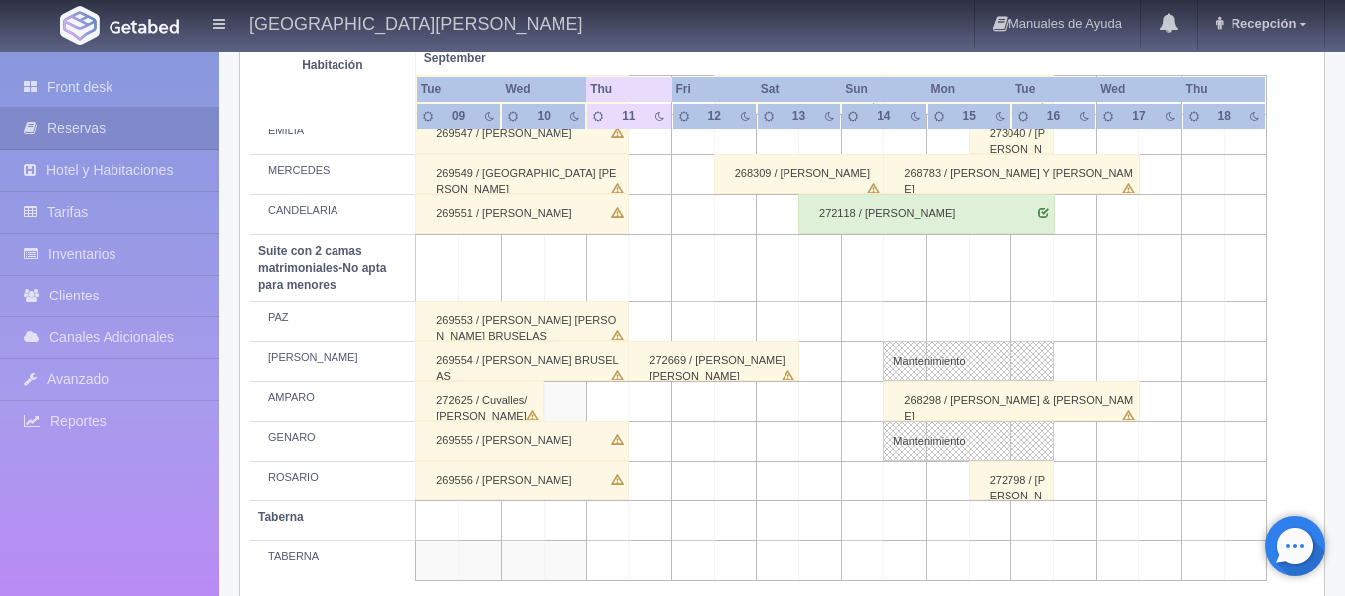
scroll to position [1570, 0]
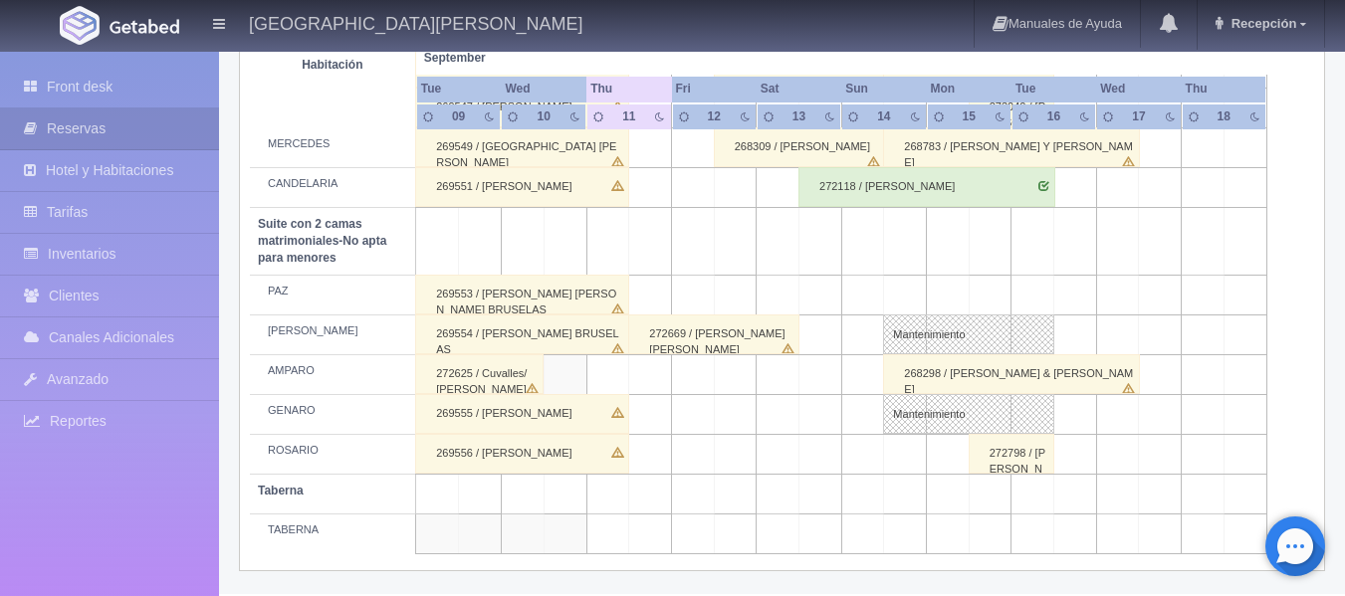
click at [715, 332] on div "272669 / [PERSON_NAME] [PERSON_NAME]" at bounding box center [713, 335] width 171 height 40
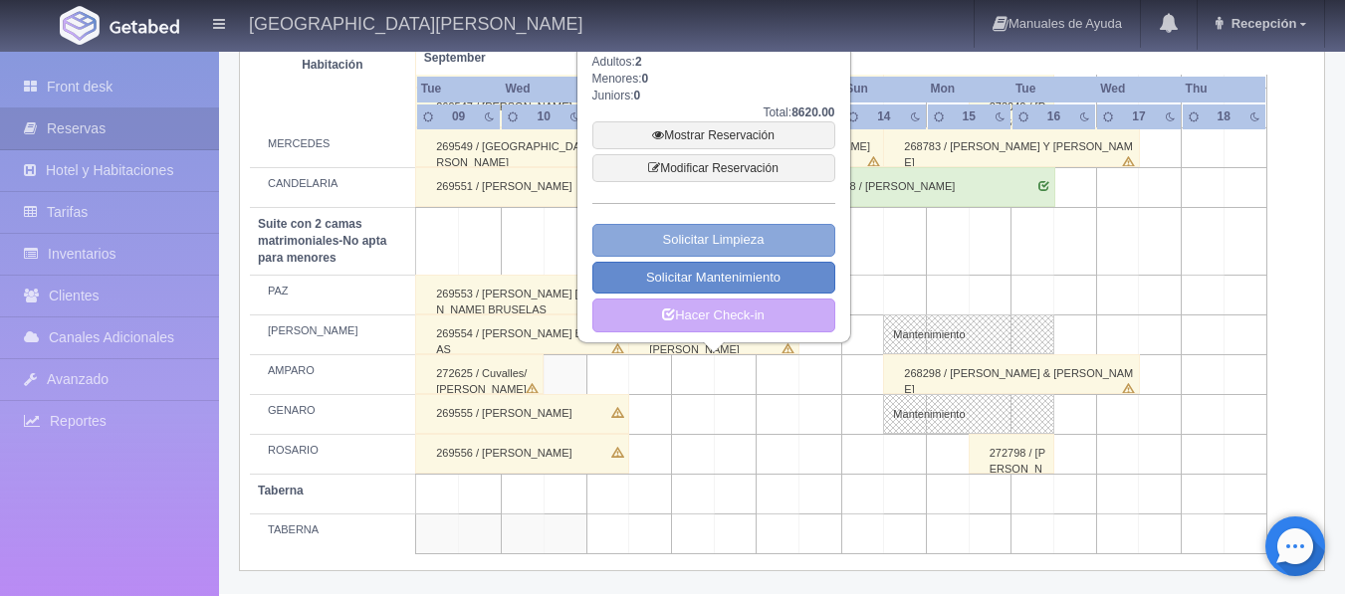
scroll to position [1371, 0]
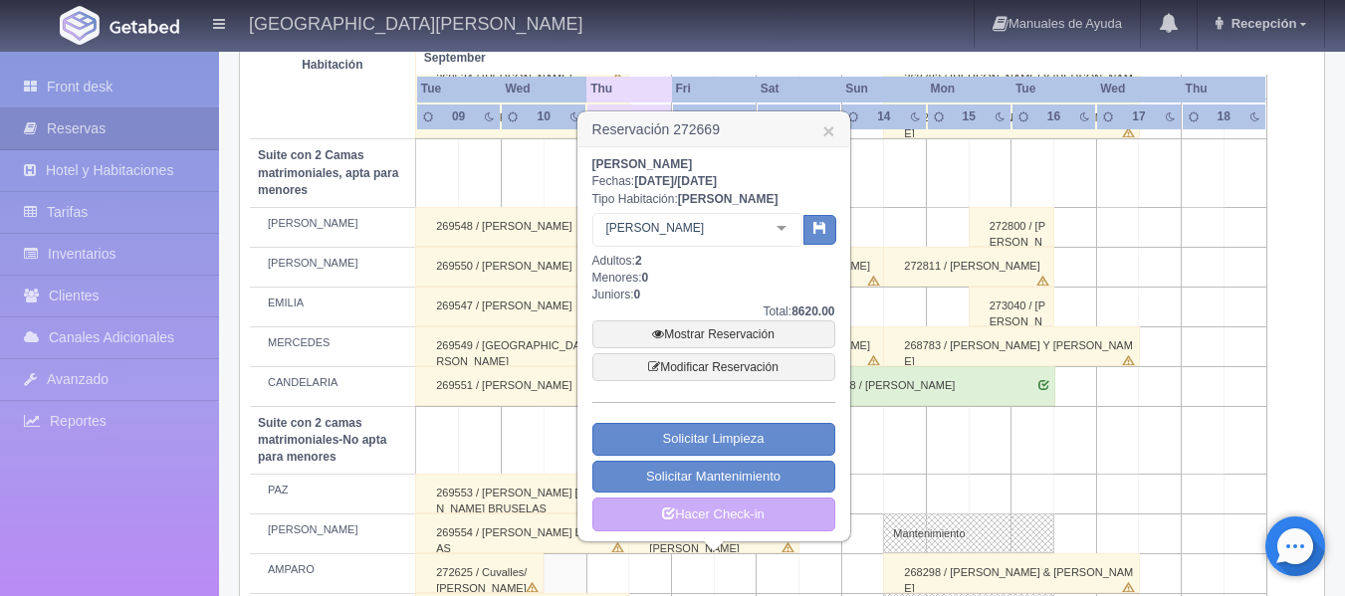
click at [823, 136] on link "×" at bounding box center [828, 130] width 12 height 21
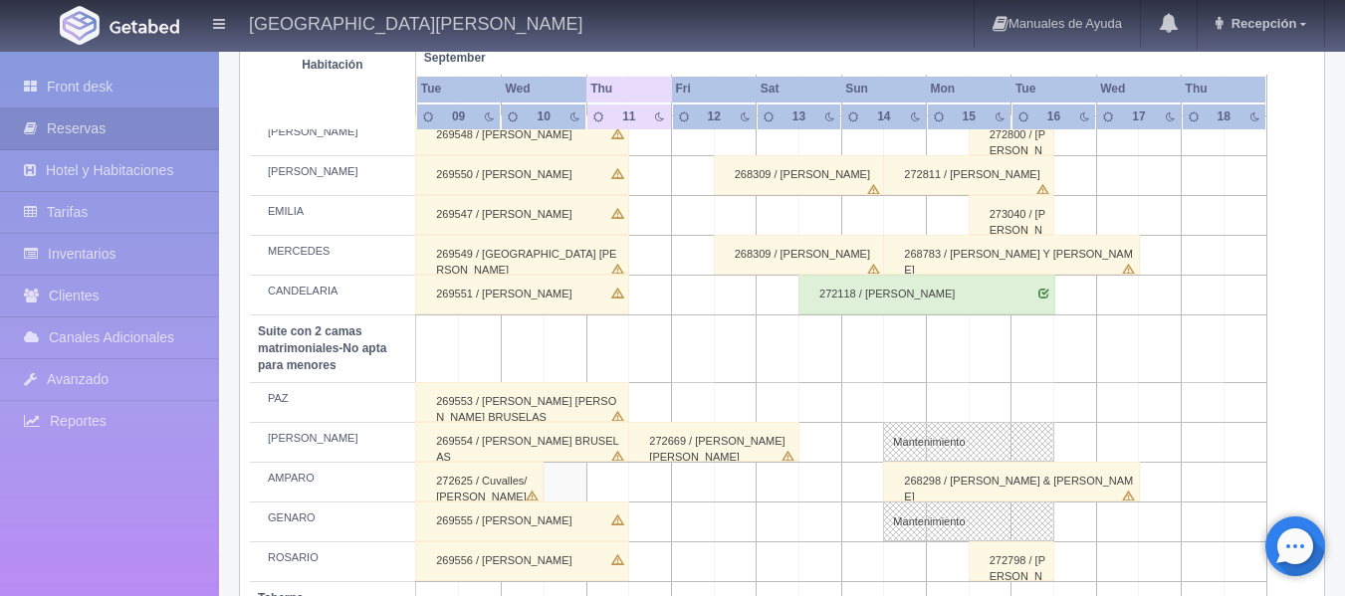
scroll to position [1570, 0]
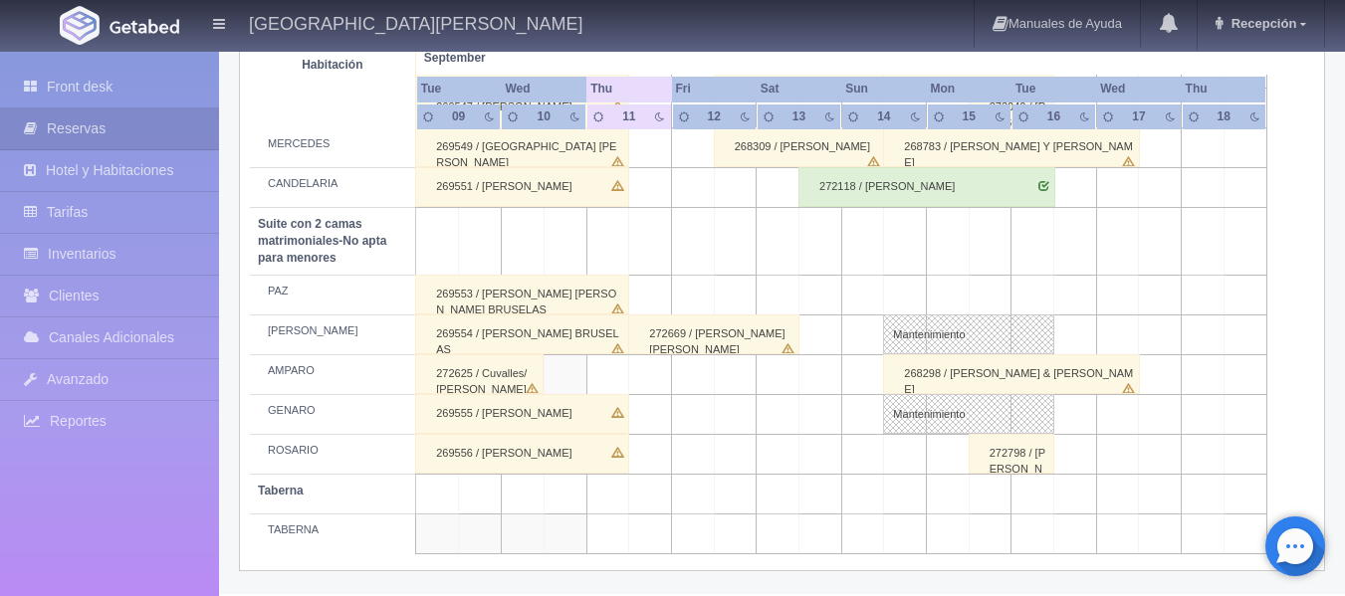
click at [690, 332] on div "272669 / [PERSON_NAME] [PERSON_NAME]" at bounding box center [713, 335] width 171 height 40
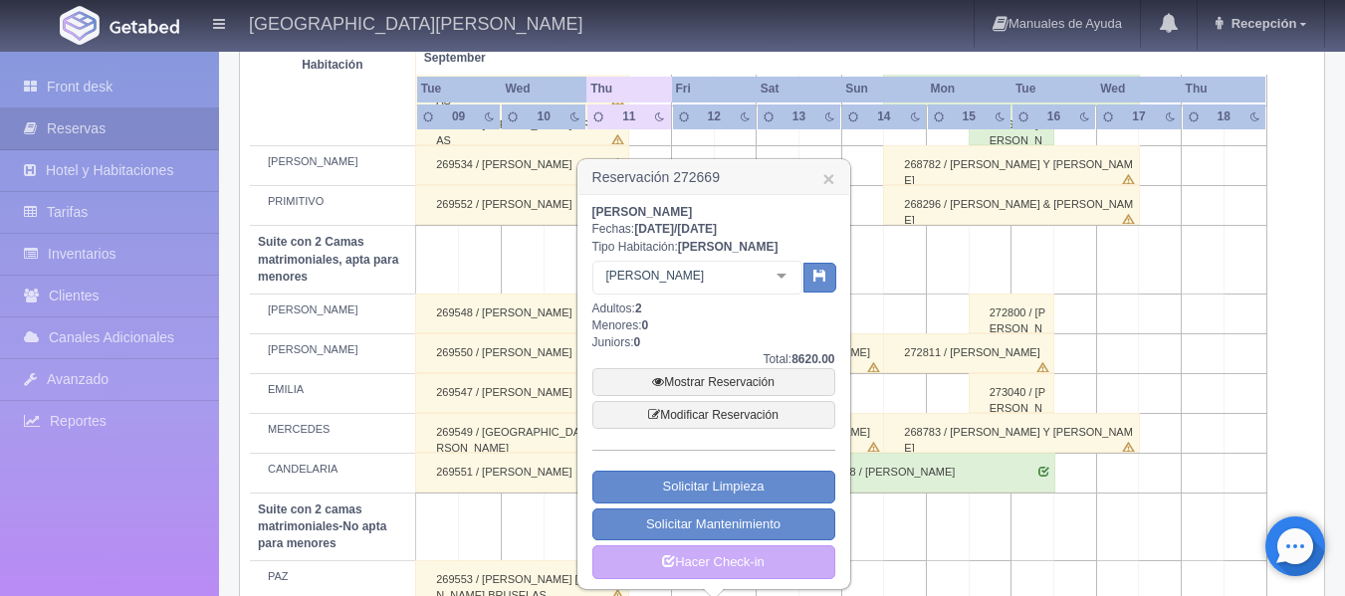
scroll to position [1271, 0]
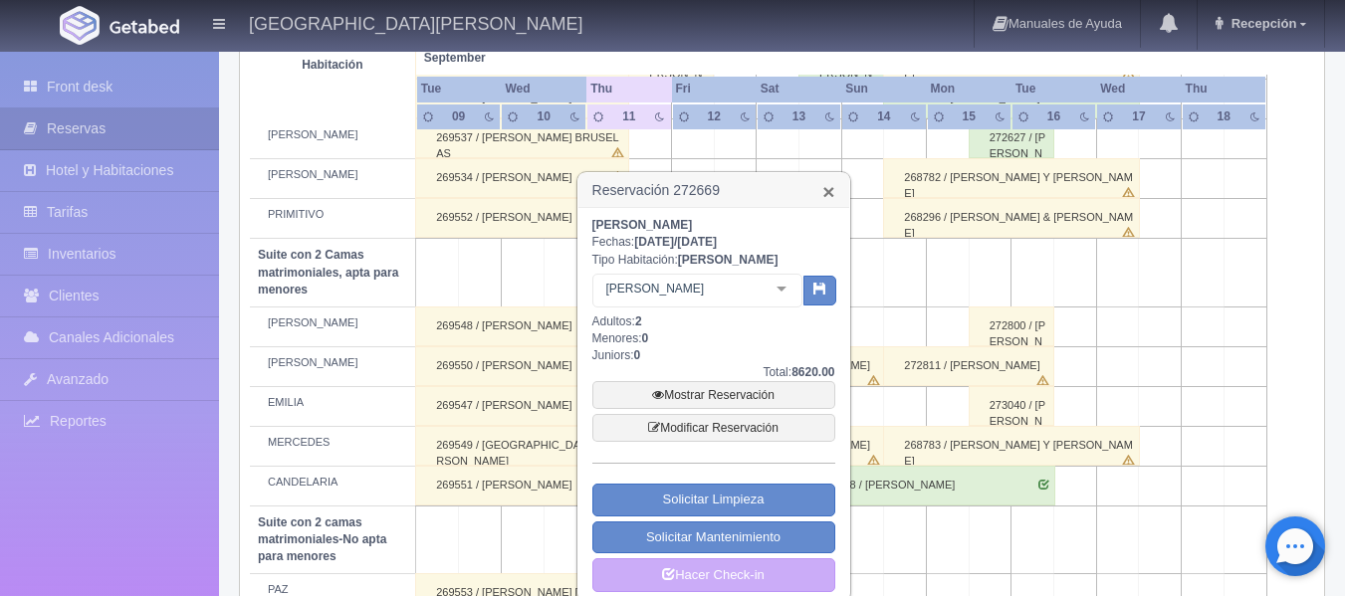
click at [826, 197] on link "×" at bounding box center [828, 191] width 12 height 21
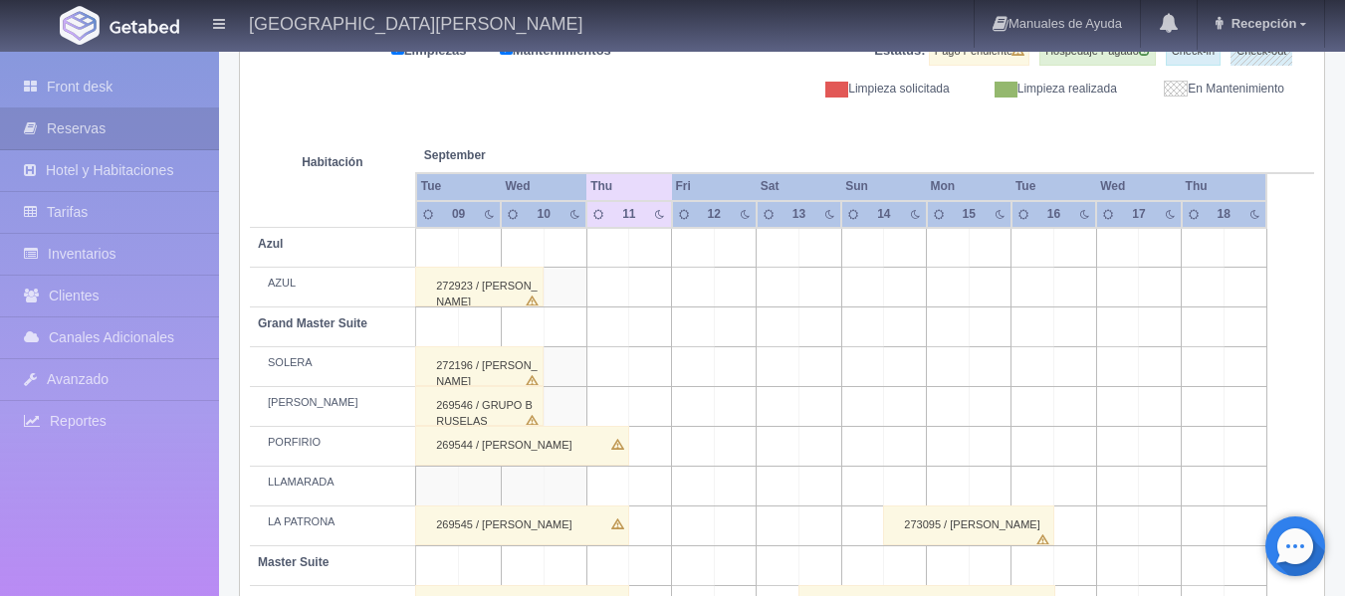
scroll to position [0, 0]
